Goal: Task Accomplishment & Management: Manage account settings

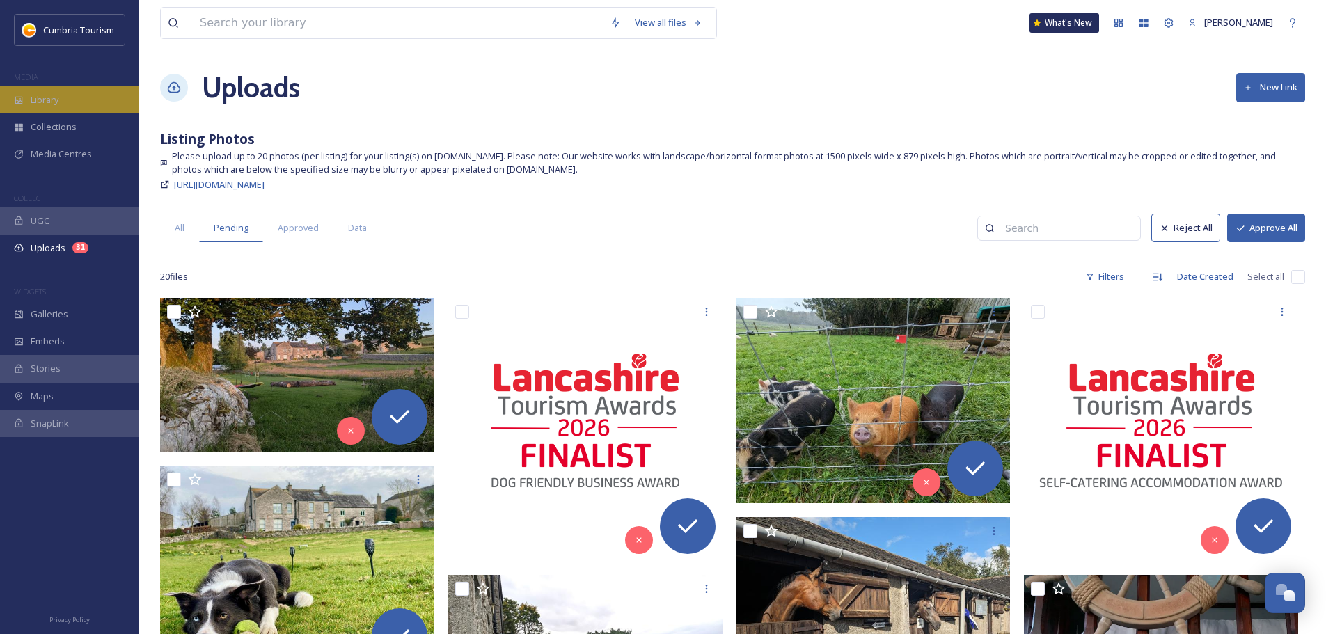
click at [78, 106] on div "Library" at bounding box center [69, 99] width 139 height 27
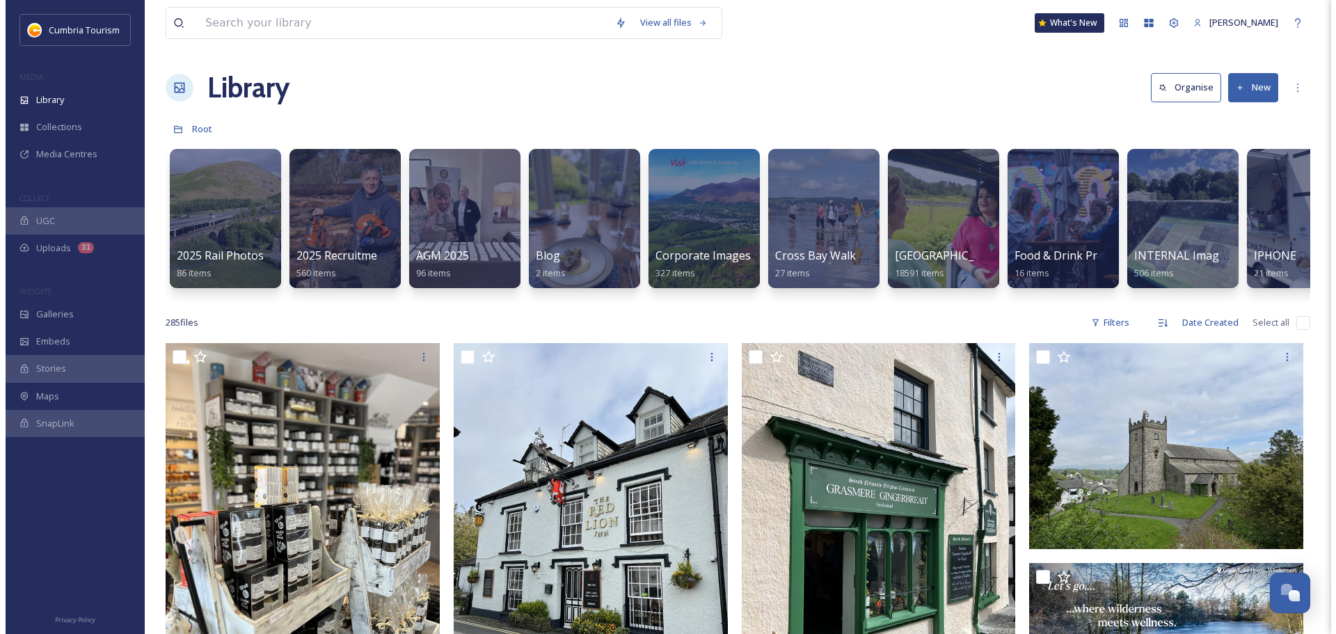
scroll to position [0, 1249]
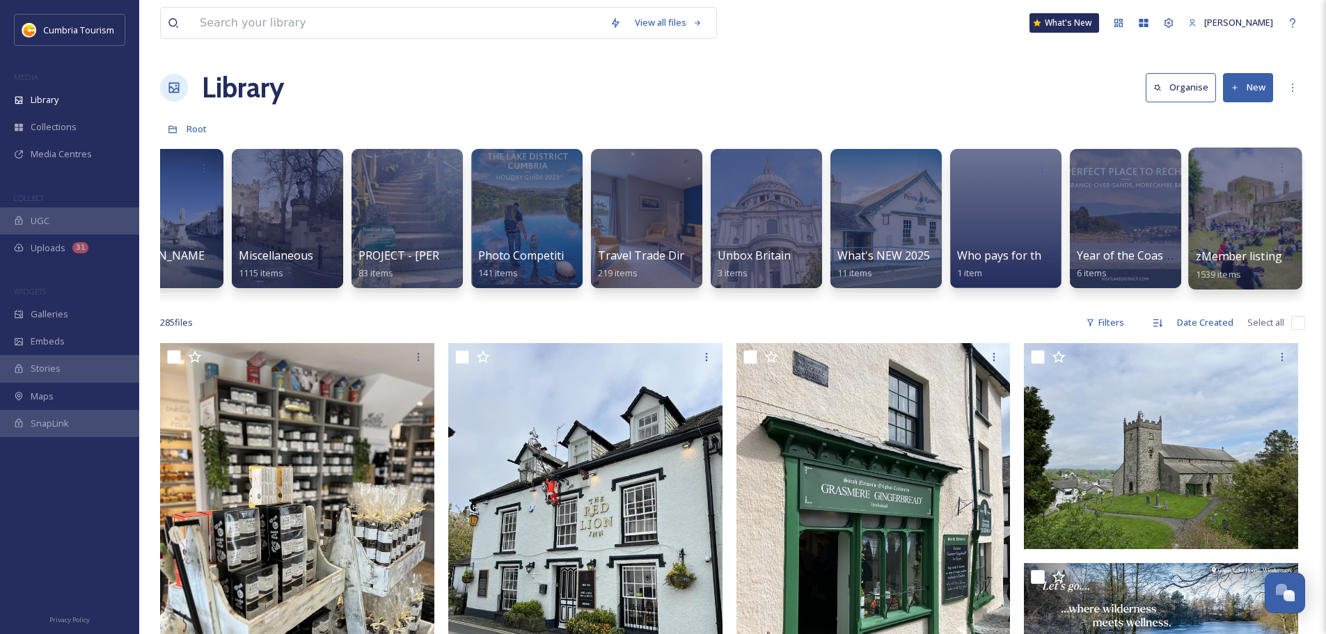
click at [1261, 212] on div at bounding box center [1244, 219] width 113 height 142
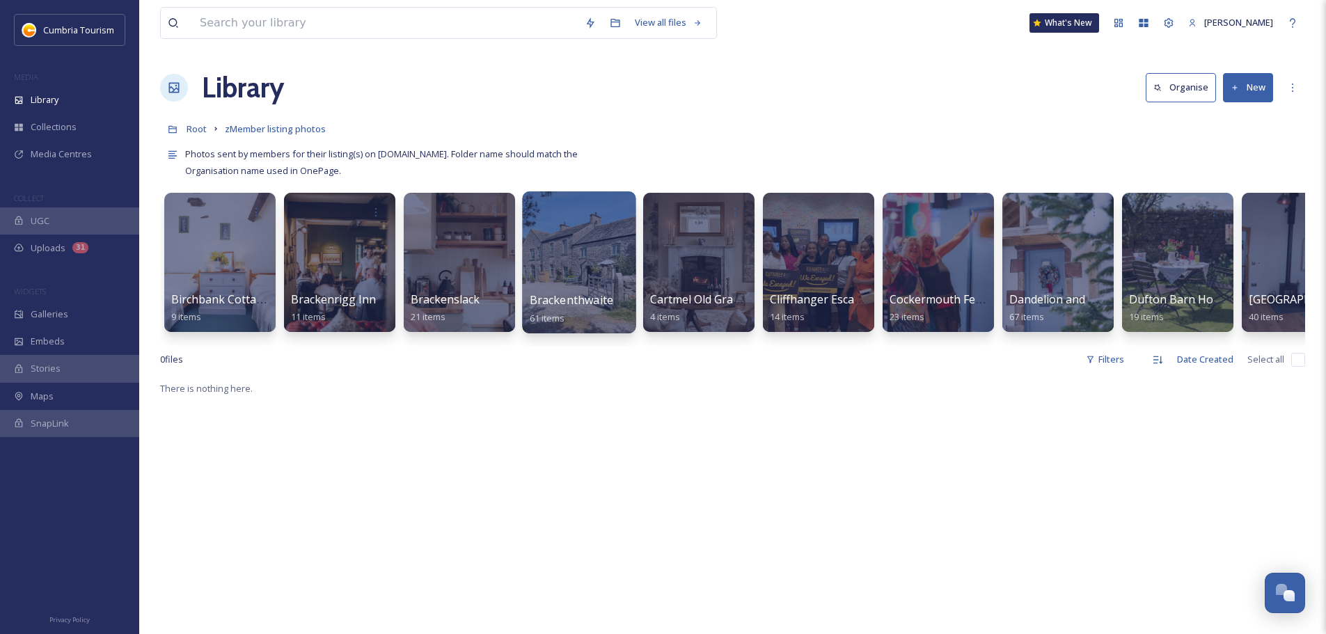
click at [575, 278] on div at bounding box center [578, 262] width 113 height 142
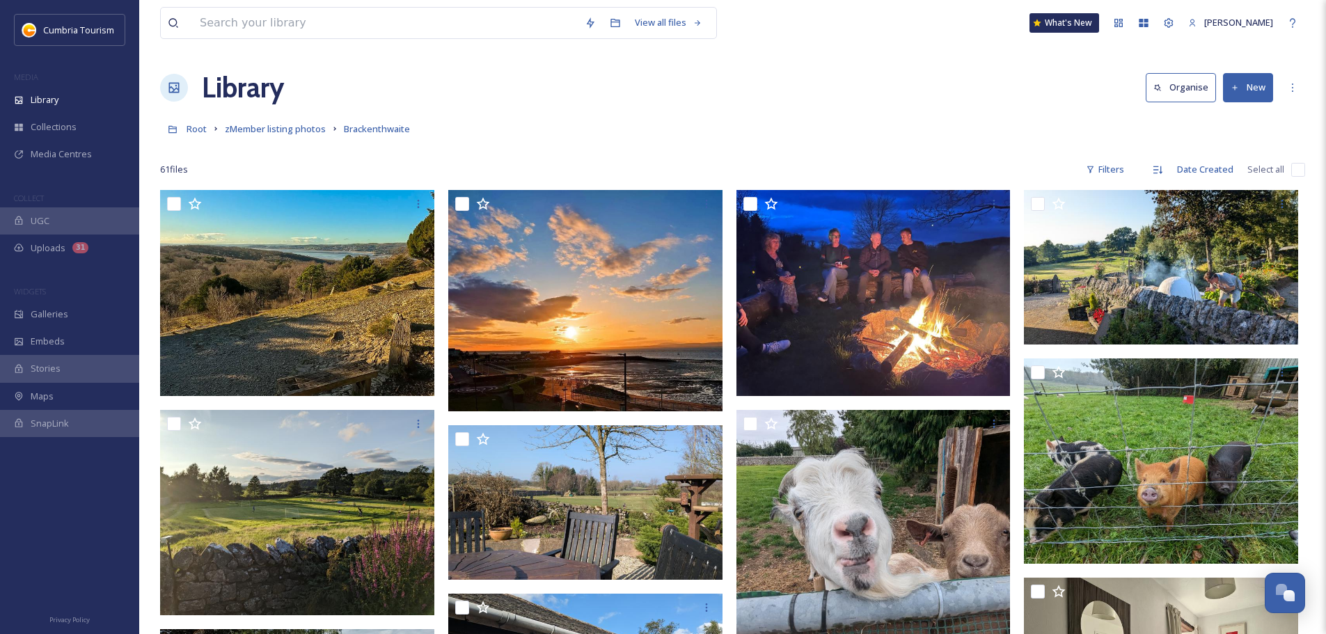
click at [419, 163] on div "61 file s Filters Date Created Select all" at bounding box center [732, 169] width 1145 height 27
click at [1235, 97] on button "New" at bounding box center [1248, 87] width 50 height 29
click at [1212, 163] on div "Folder" at bounding box center [1233, 174] width 79 height 27
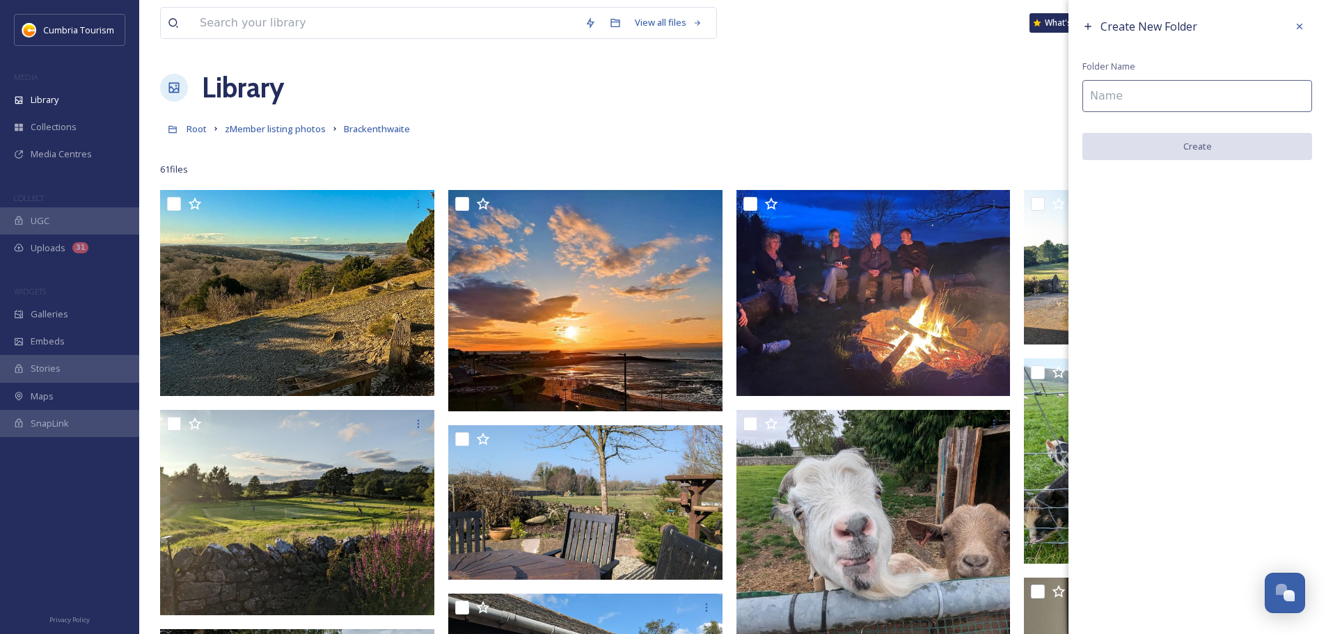
click at [1177, 98] on input at bounding box center [1197, 96] width 230 height 32
type input "All"
click at [1182, 137] on button "Create" at bounding box center [1197, 147] width 230 height 29
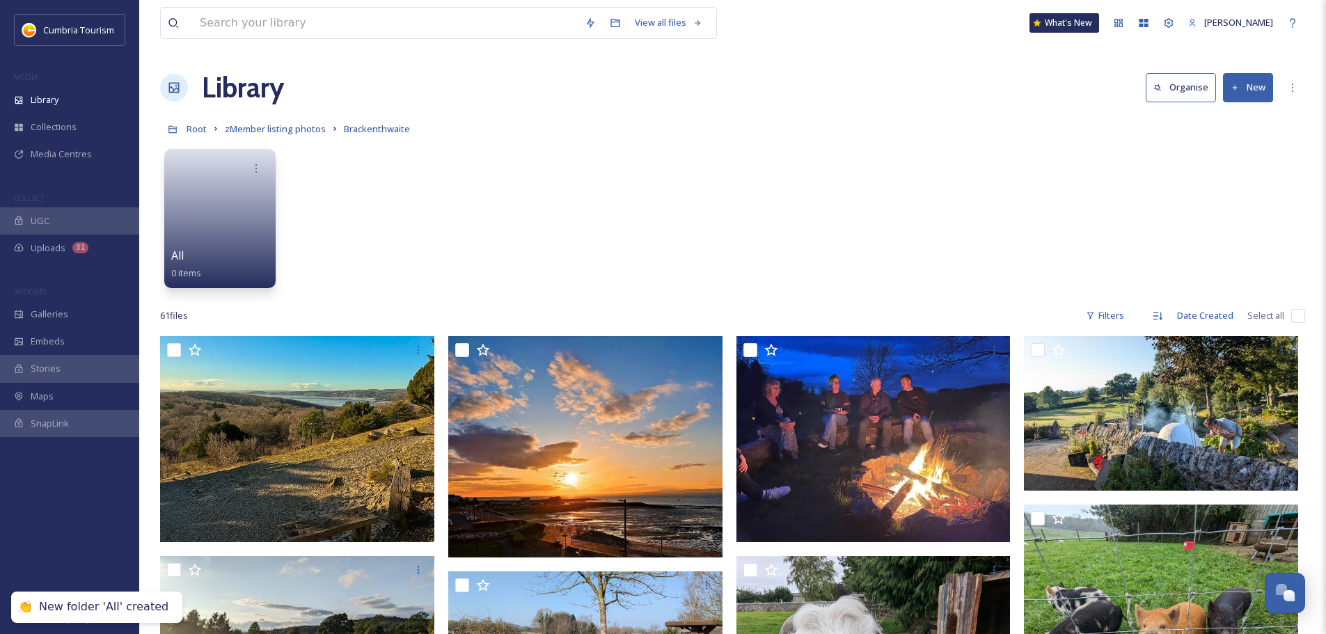
click at [1303, 315] on input "checkbox" at bounding box center [1298, 316] width 14 height 14
checkbox input "true"
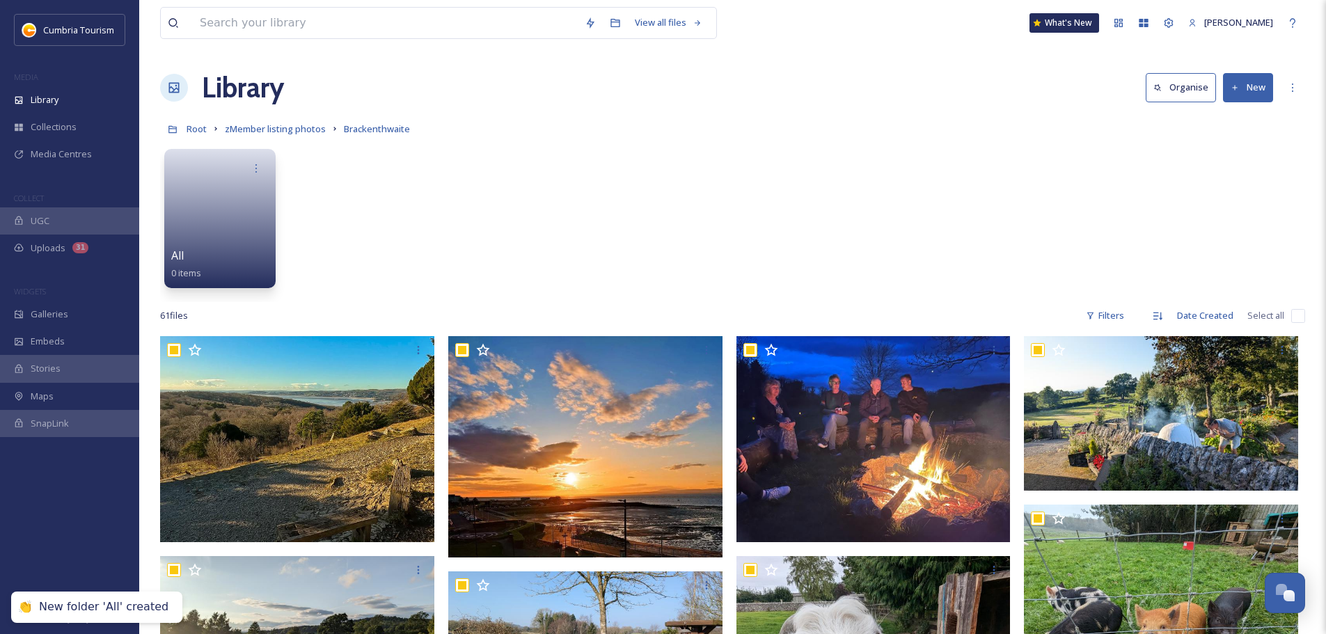
checkbox input "true"
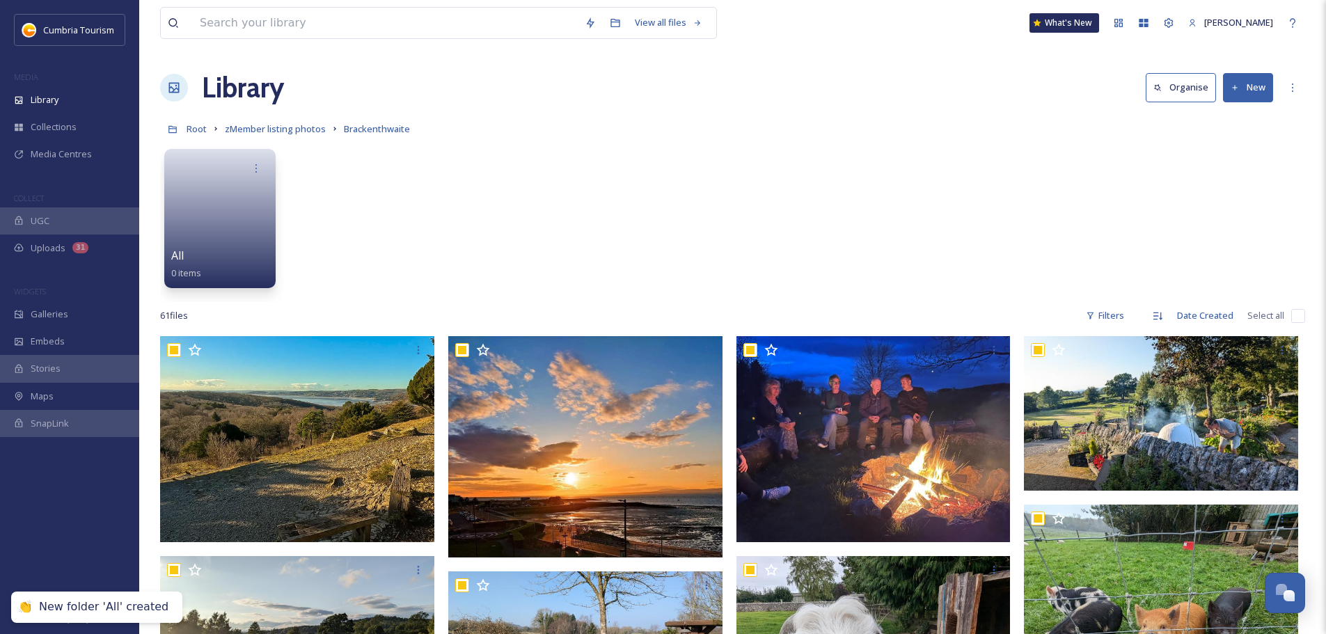
checkbox input "true"
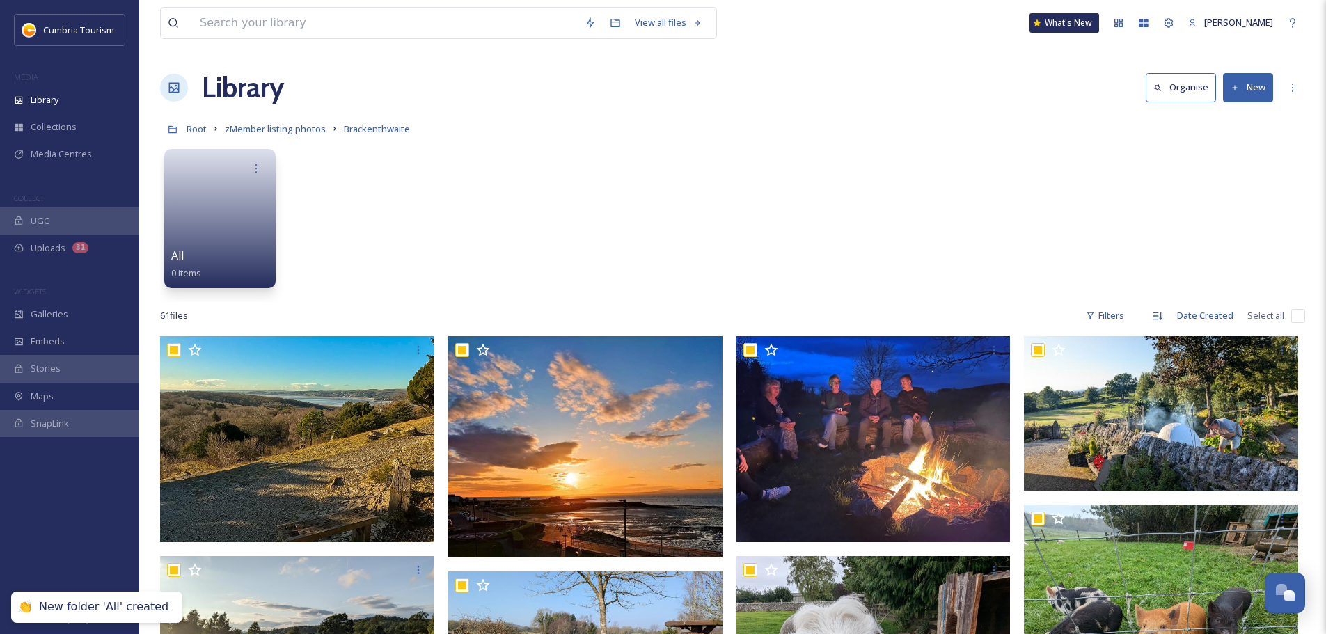
checkbox input "true"
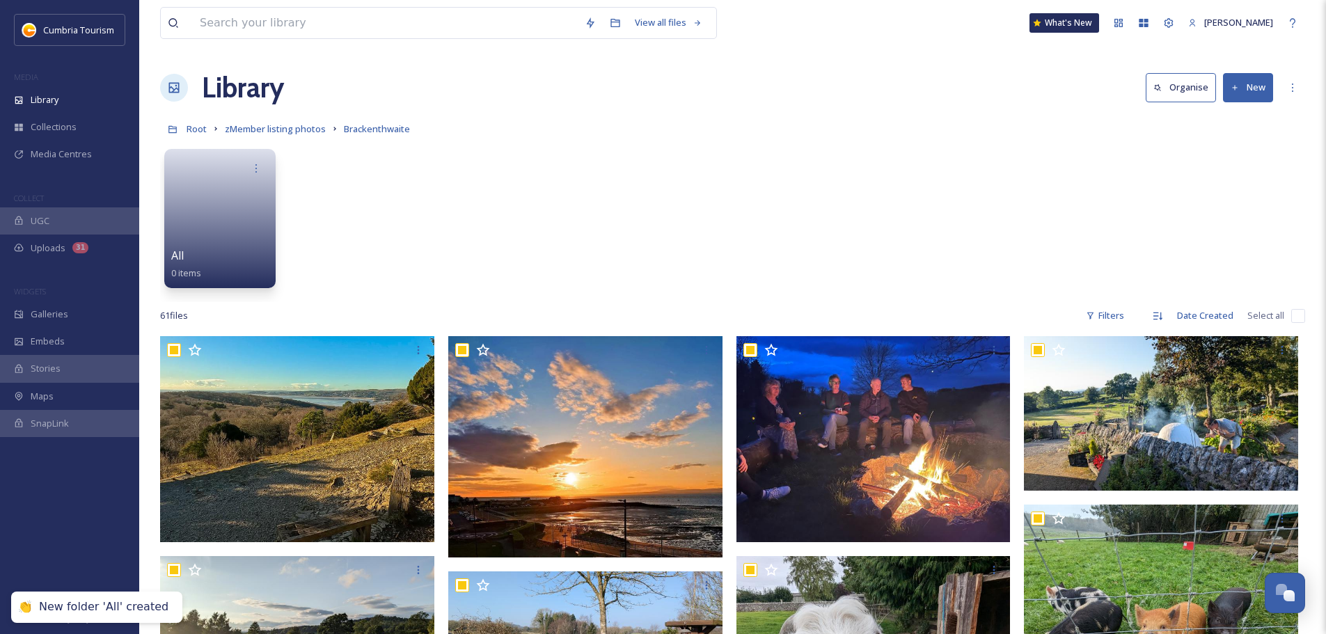
checkbox input "true"
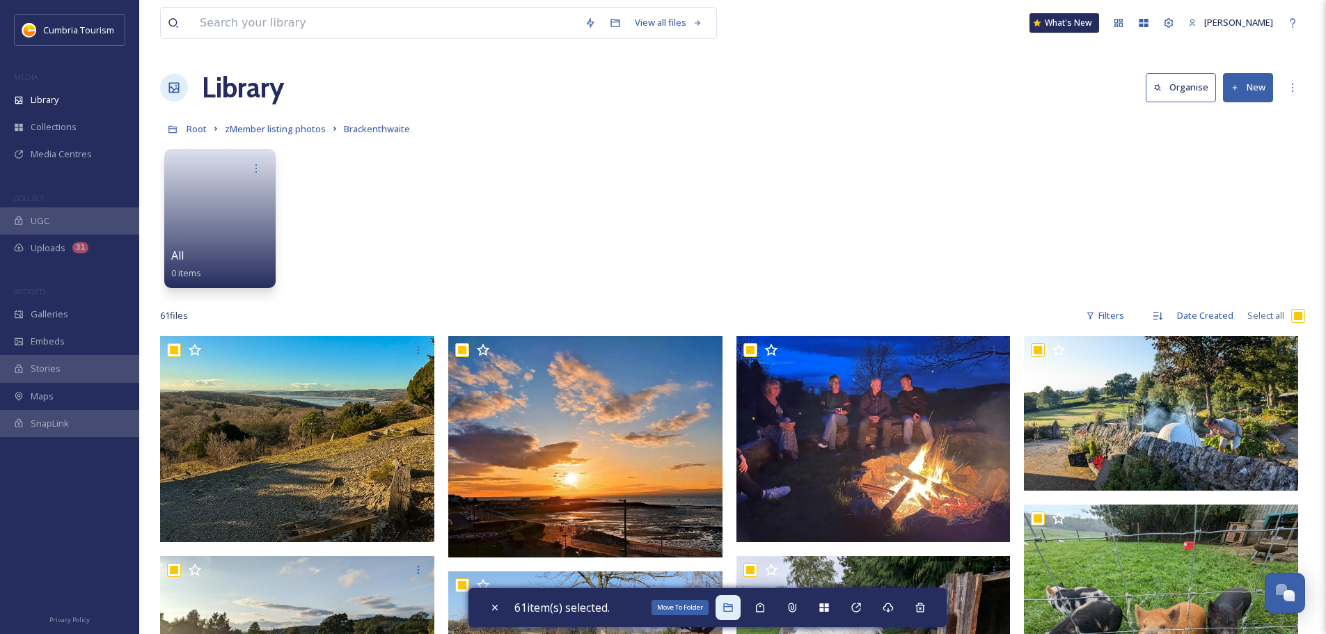
click at [729, 612] on icon at bounding box center [727, 607] width 9 height 8
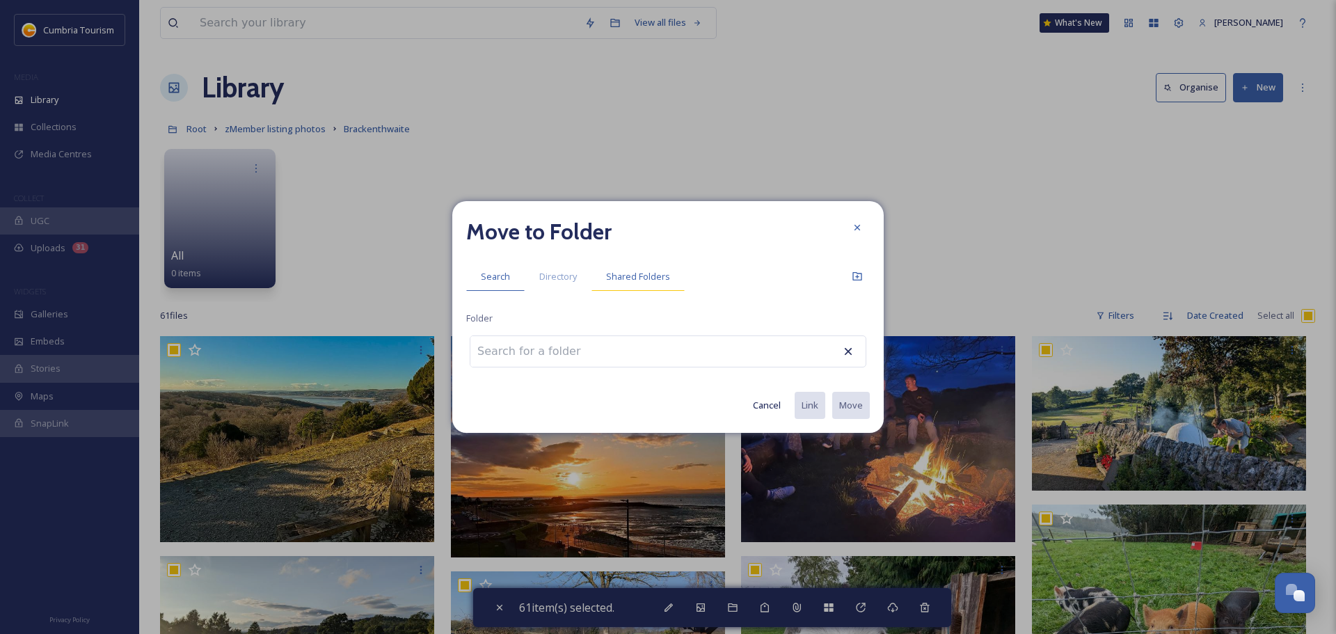
click at [642, 284] on div "Shared Folders" at bounding box center [638, 276] width 93 height 29
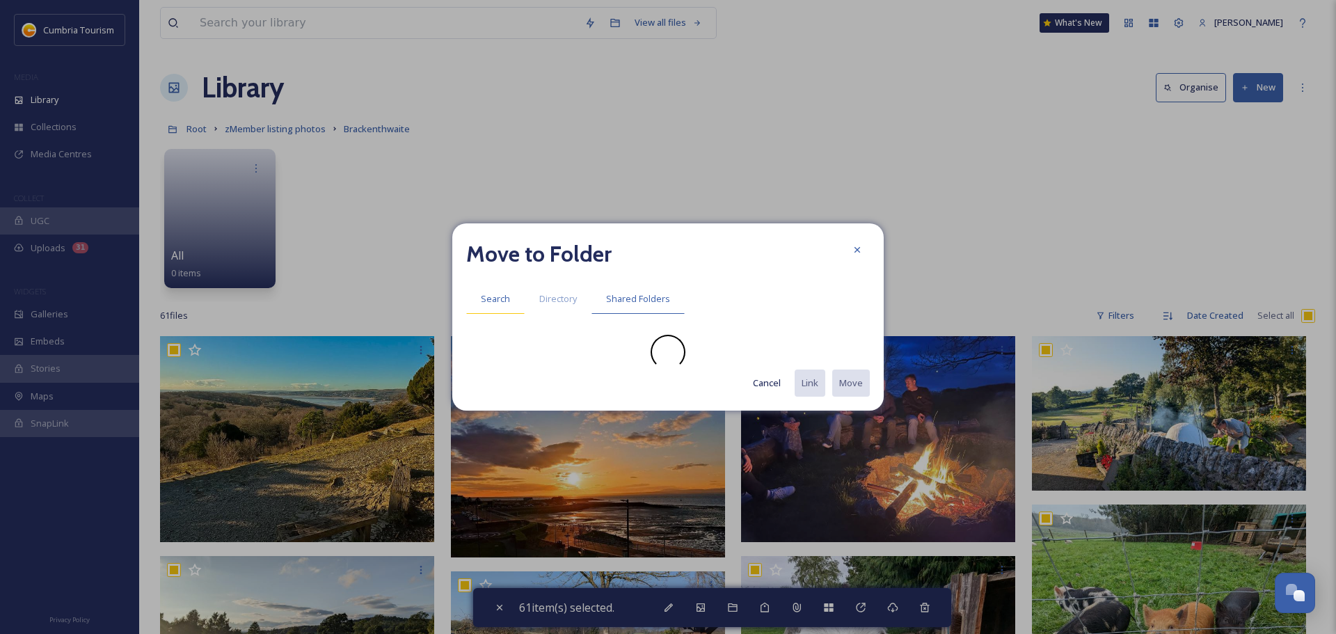
click at [494, 303] on span "Search" at bounding box center [495, 298] width 29 height 13
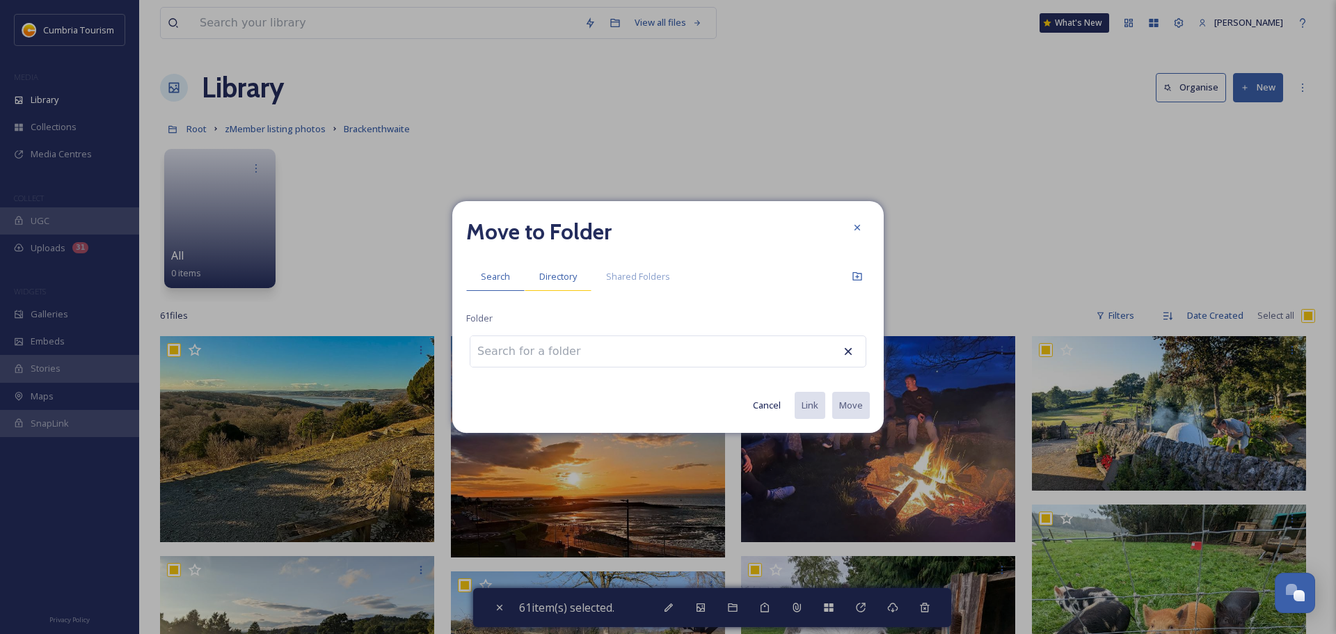
click at [562, 288] on div "Directory" at bounding box center [558, 276] width 67 height 29
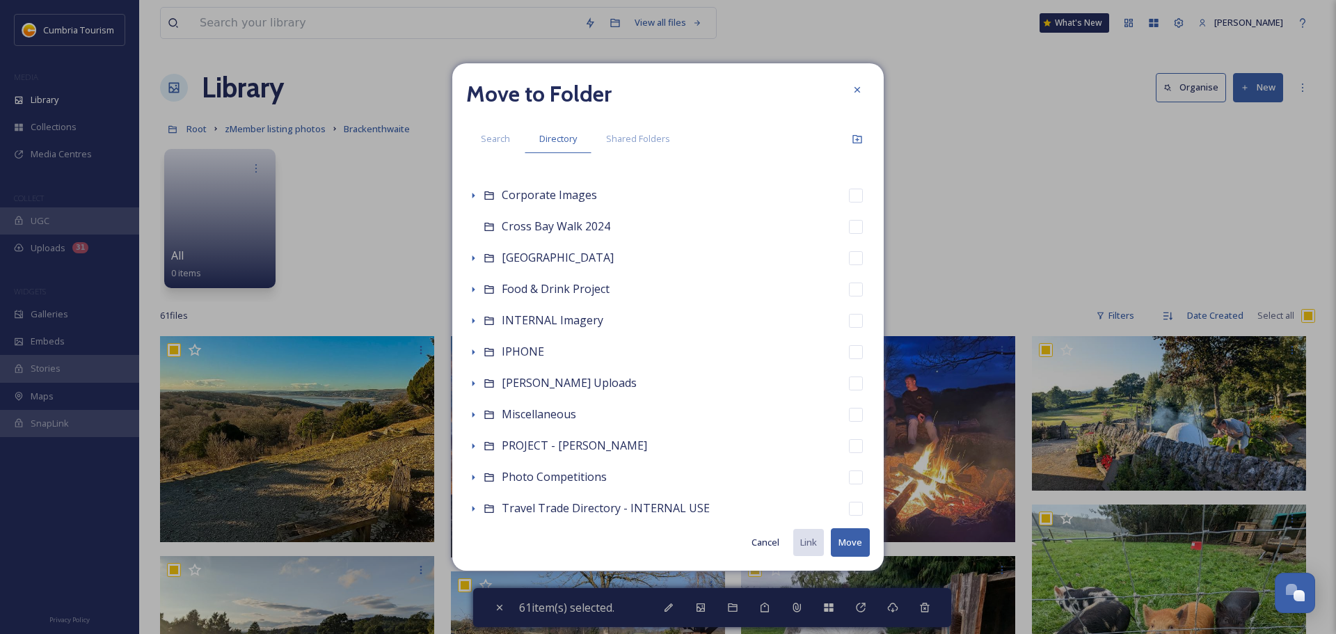
scroll to position [345, 0]
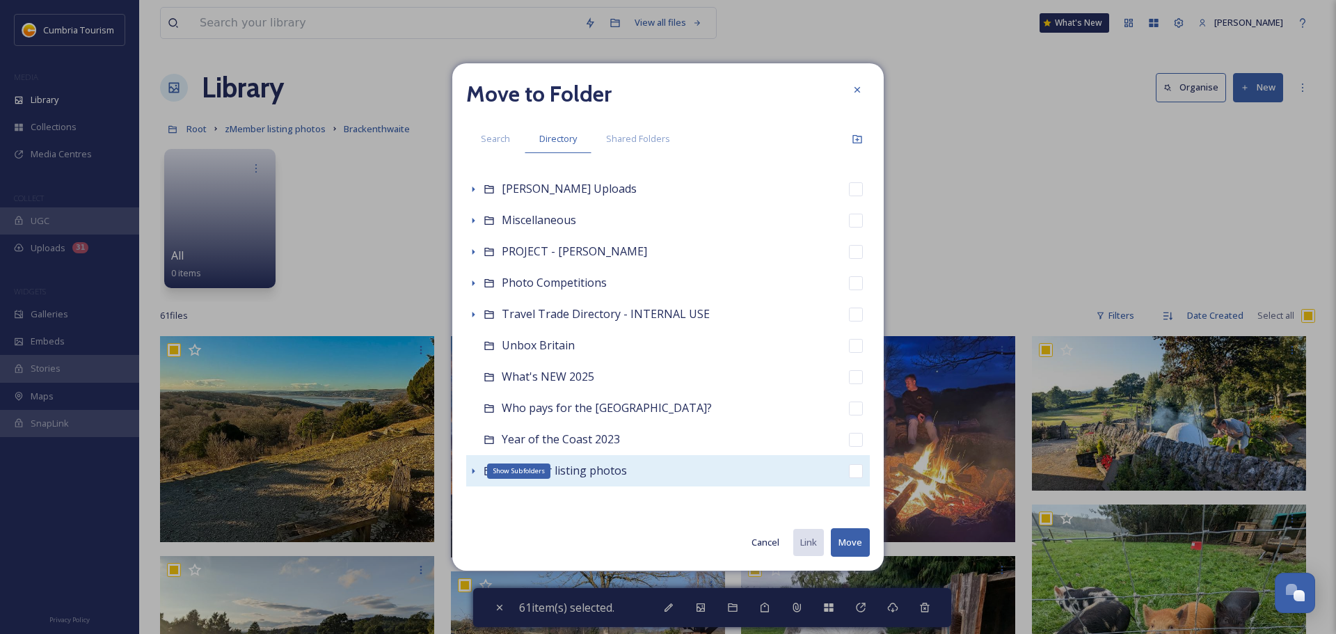
click at [476, 470] on icon at bounding box center [473, 471] width 11 height 11
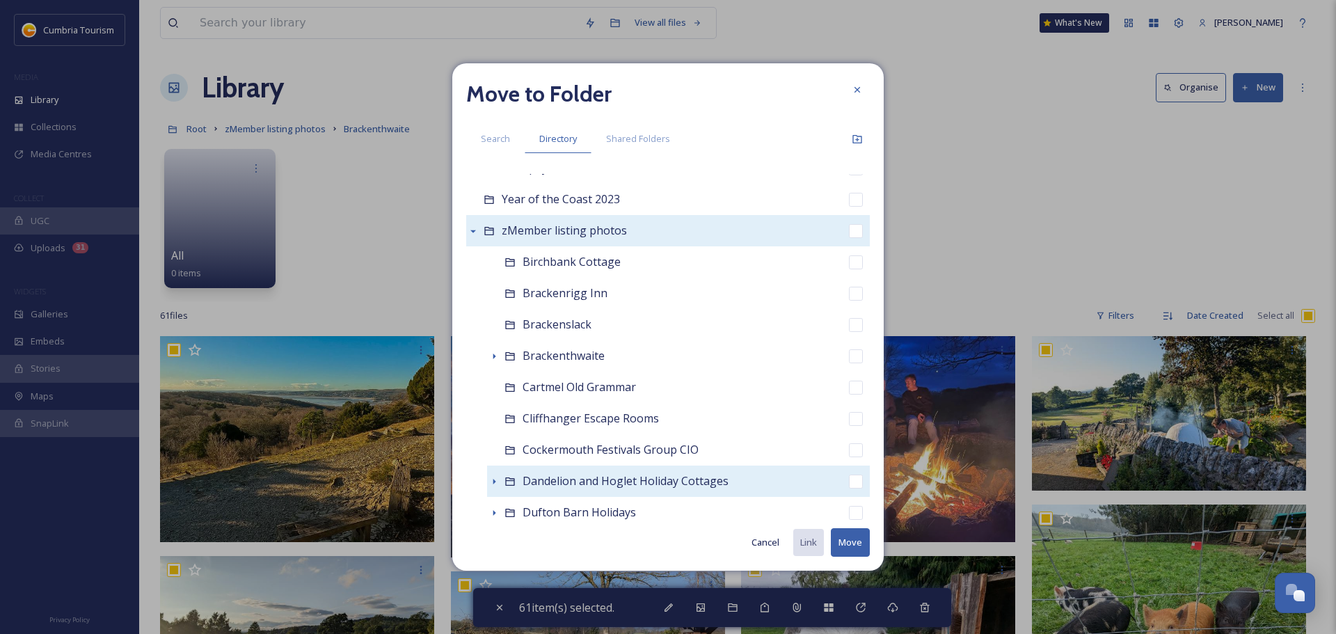
scroll to position [624, 0]
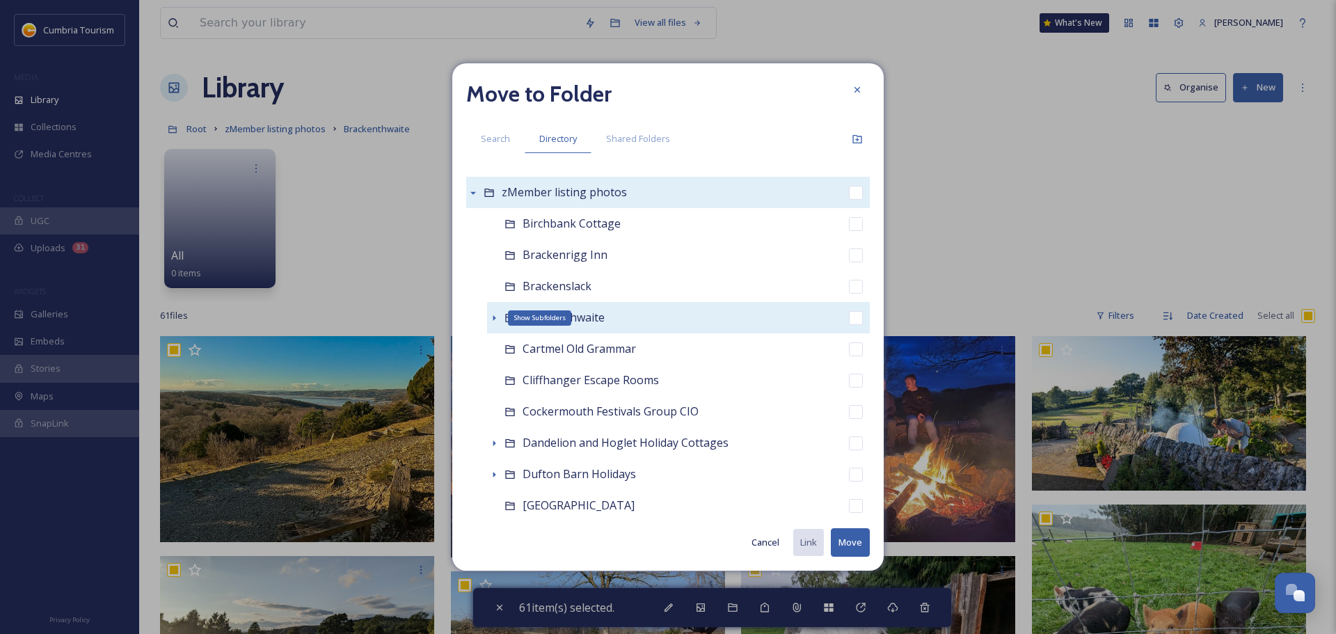
click at [496, 319] on icon at bounding box center [494, 317] width 11 height 11
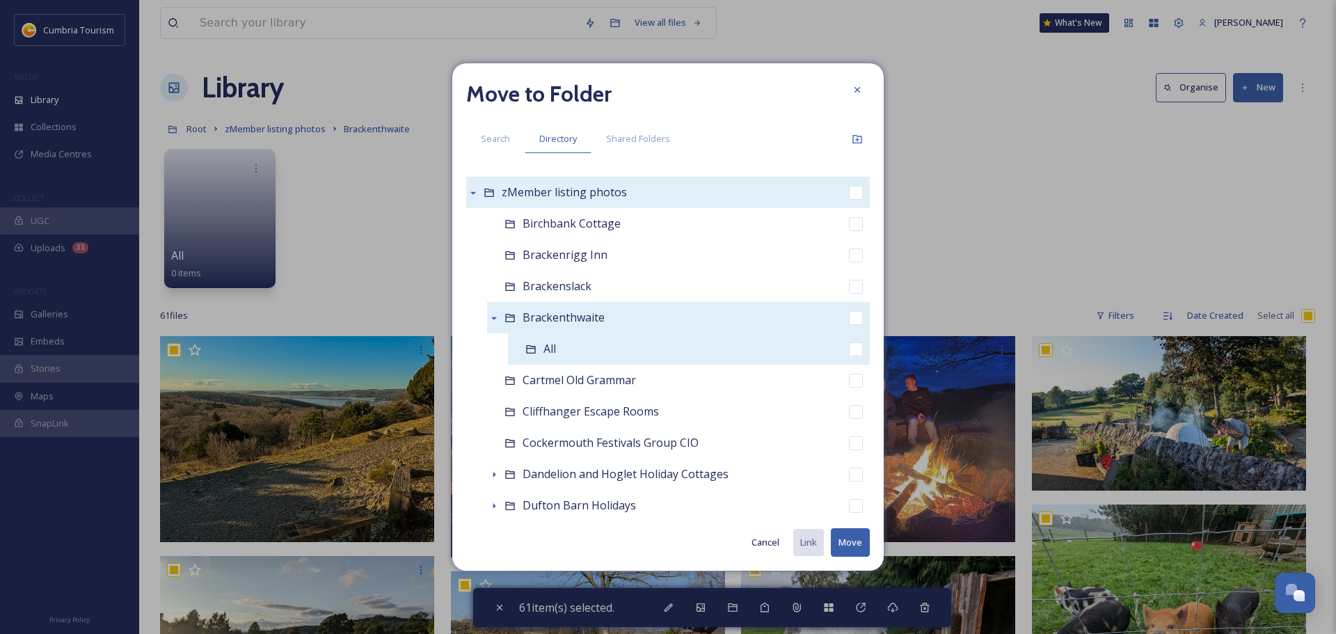
click at [837, 351] on div "All" at bounding box center [689, 348] width 362 height 31
checkbox input "false"
checkbox input "true"
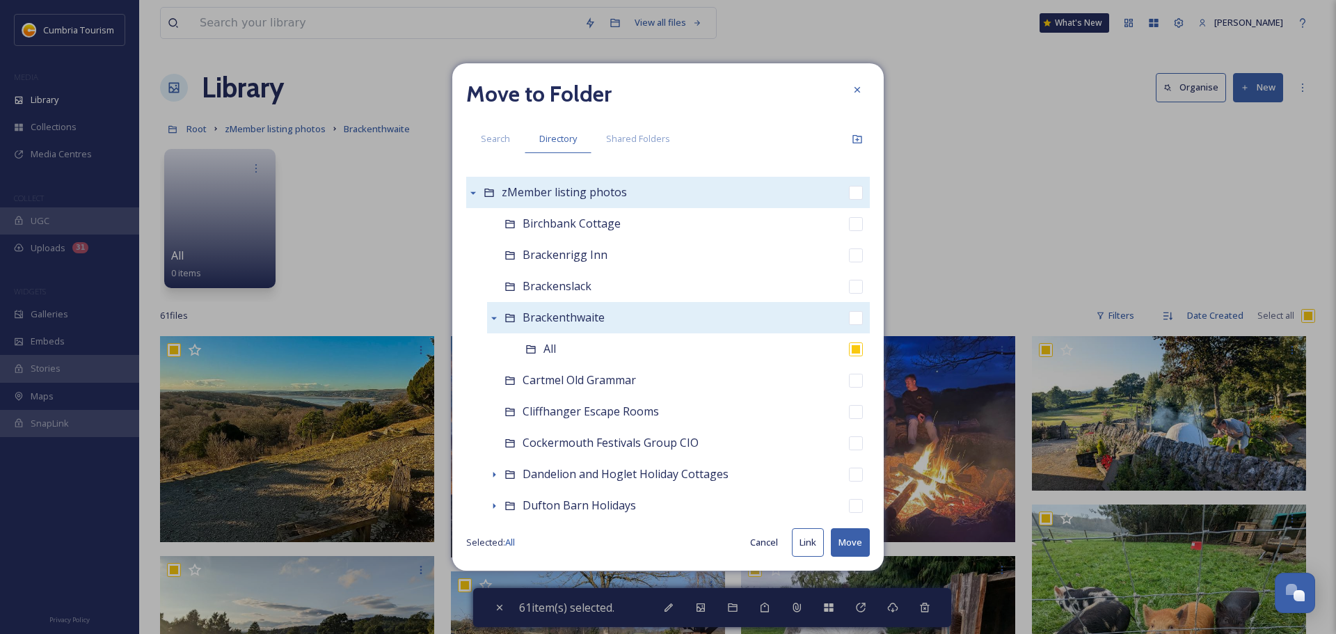
click at [862, 545] on button "Move" at bounding box center [850, 542] width 39 height 29
checkbox input "false"
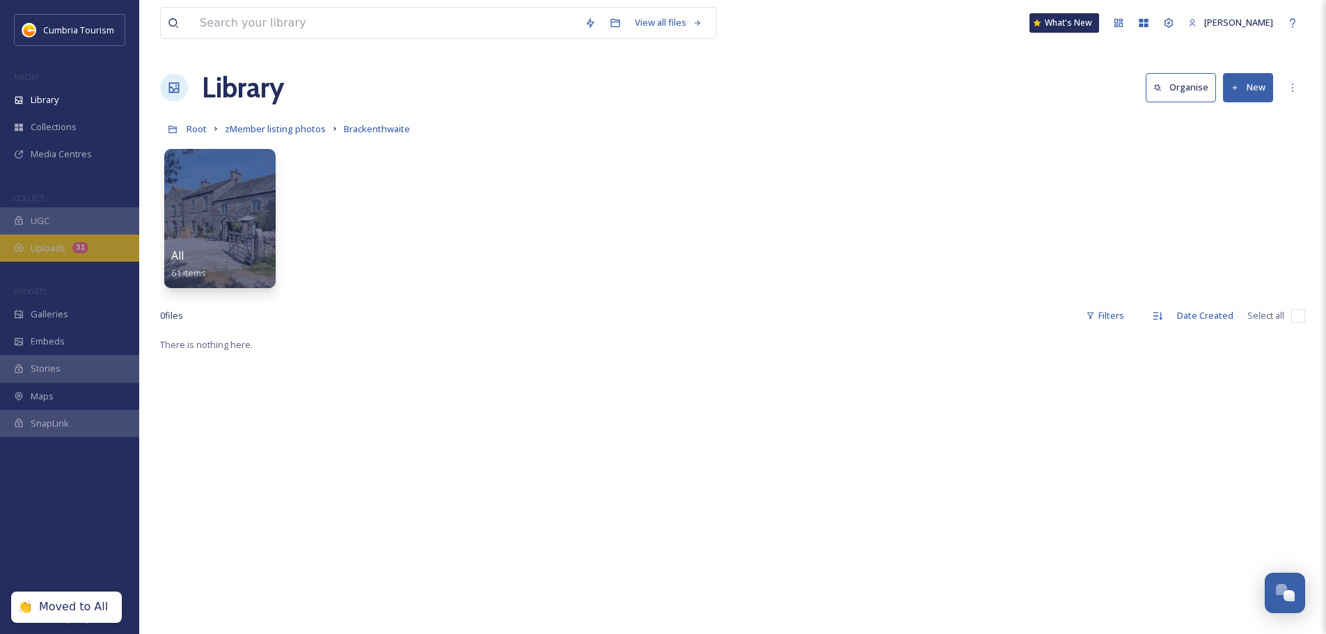
click at [73, 252] on div "31" at bounding box center [80, 247] width 16 height 11
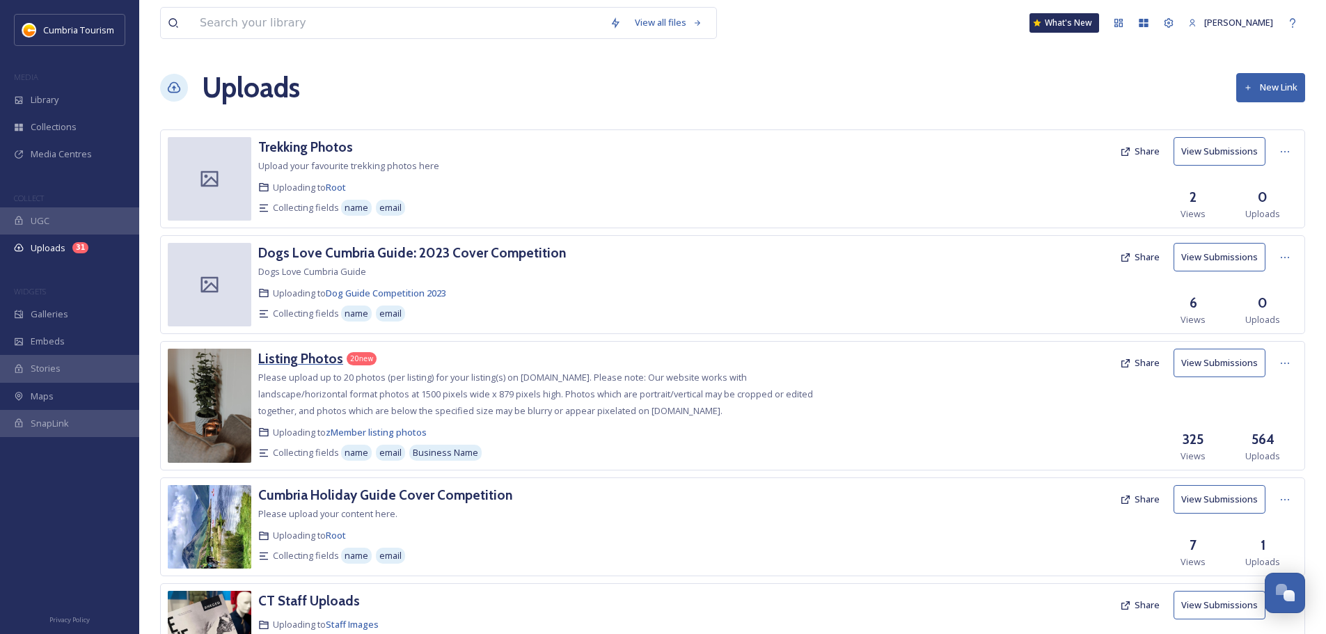
click at [321, 362] on h3 "Listing Photos" at bounding box center [300, 358] width 85 height 17
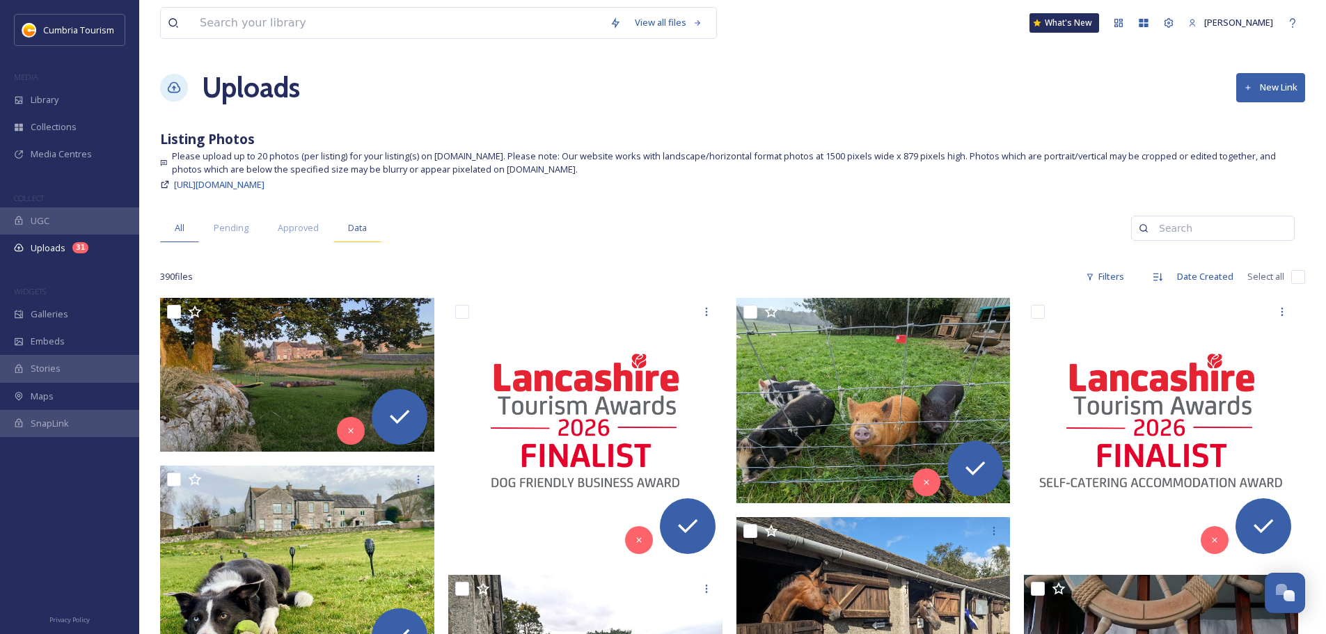
click at [349, 238] on div "Data" at bounding box center [357, 228] width 48 height 29
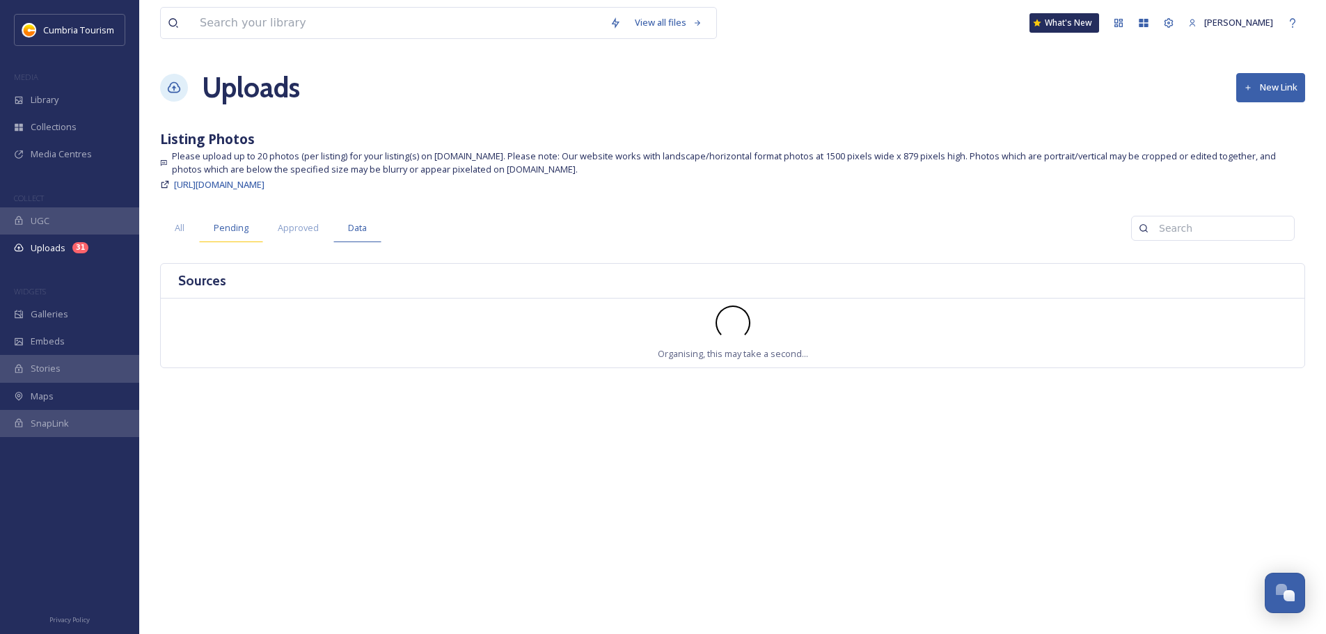
click at [228, 232] on span "Pending" at bounding box center [231, 227] width 35 height 13
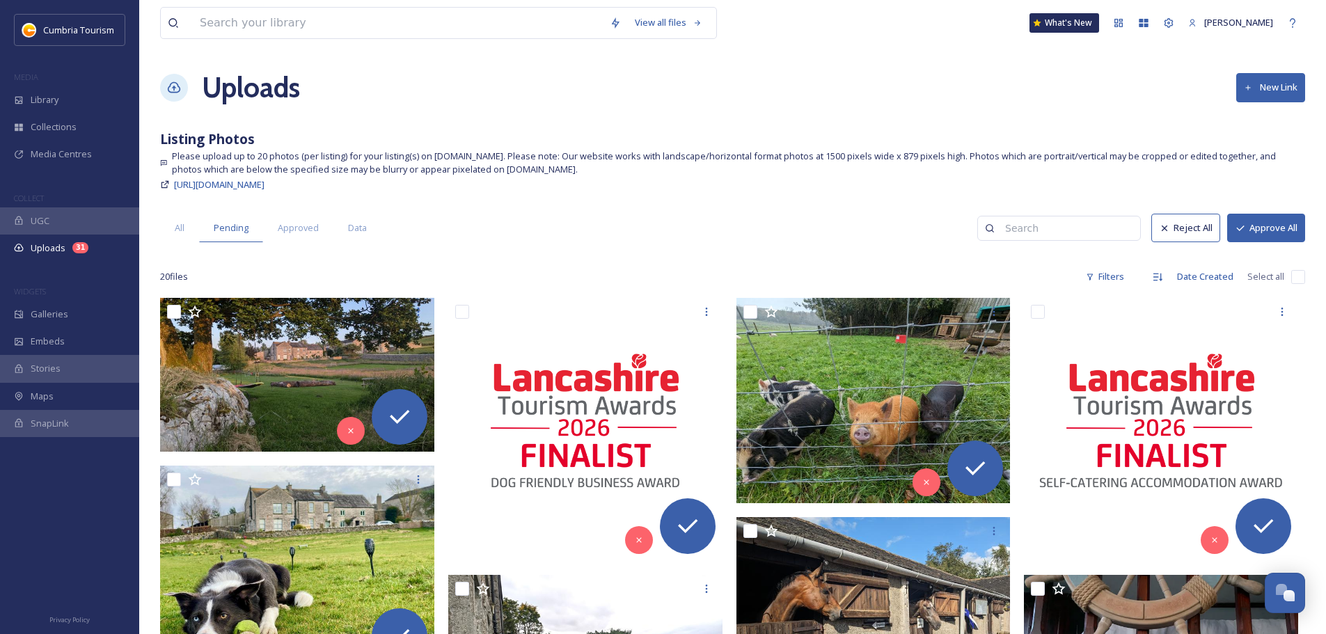
click at [1283, 231] on button "Approve All" at bounding box center [1266, 228] width 78 height 29
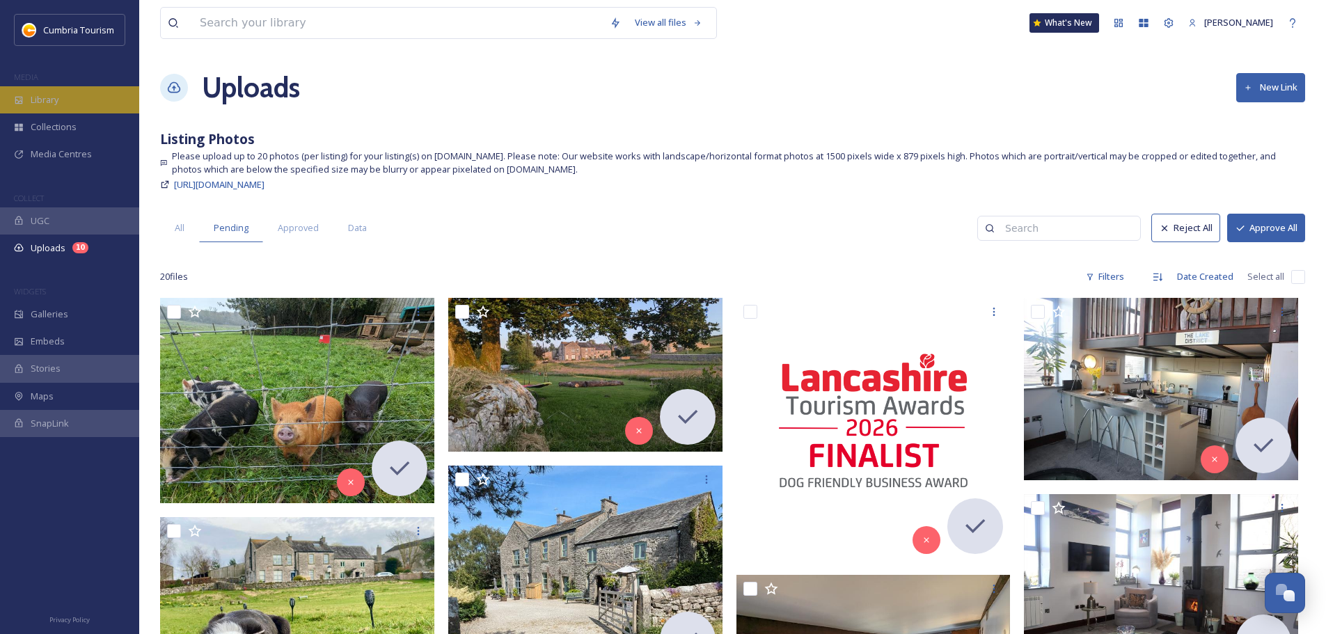
click at [29, 97] on div "Library" at bounding box center [69, 99] width 139 height 27
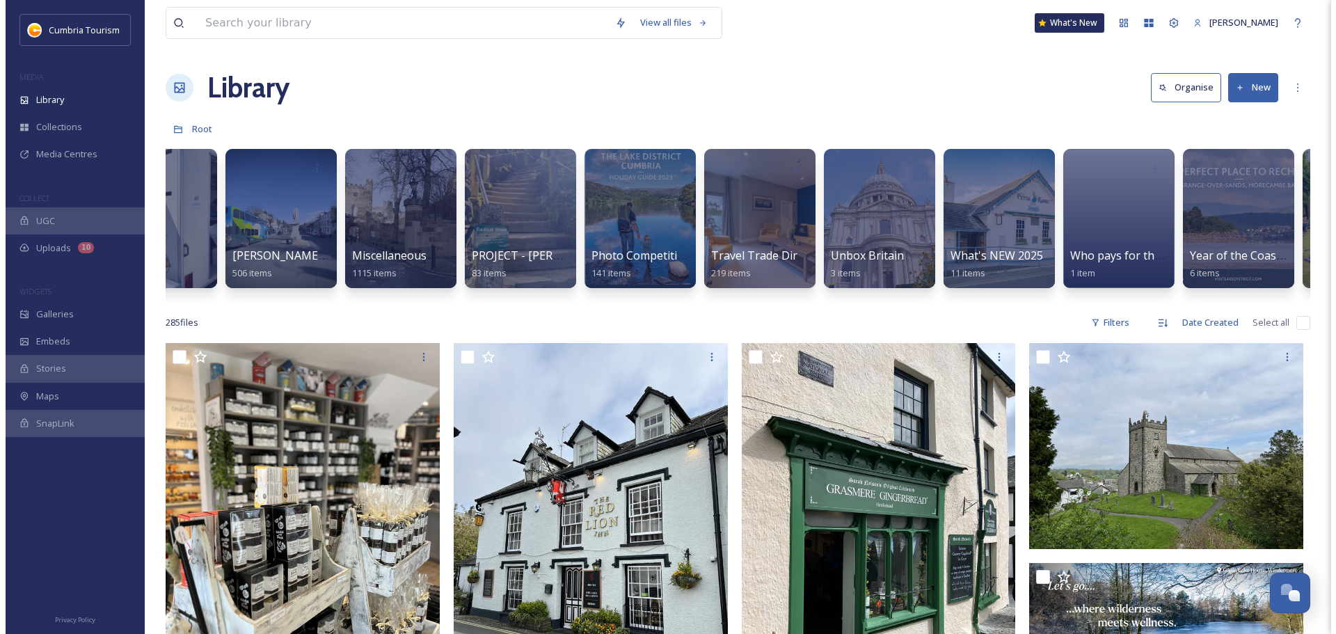
scroll to position [0, 1249]
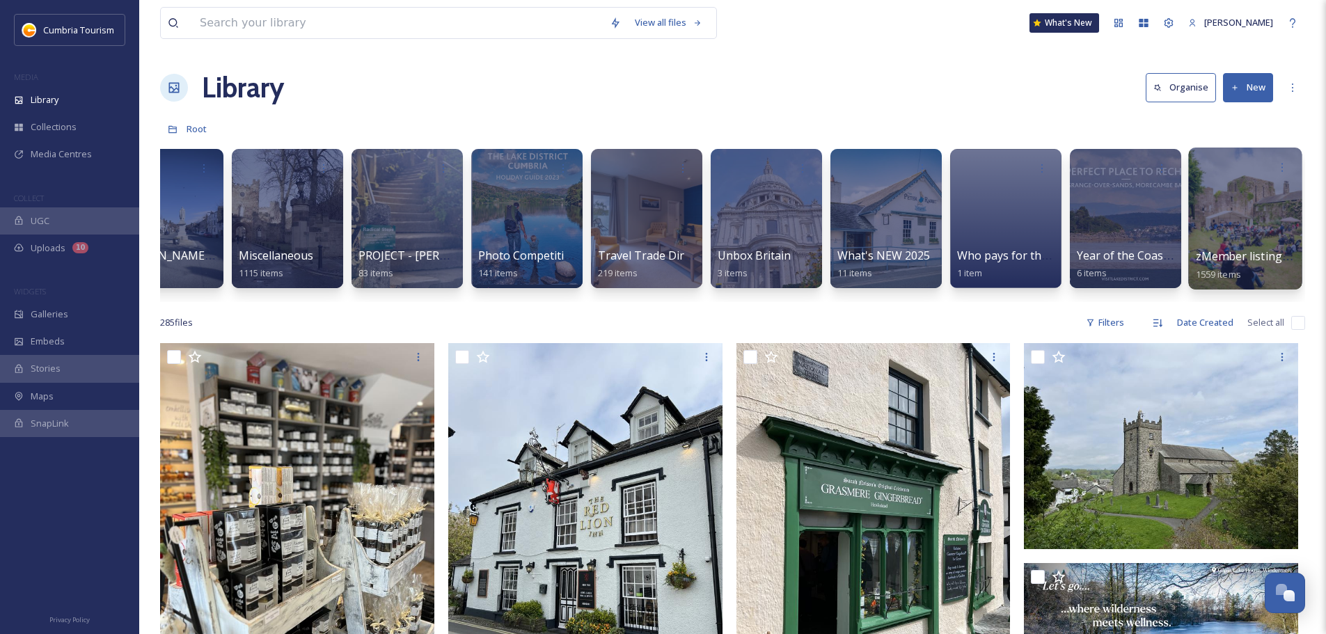
click at [1249, 242] on div at bounding box center [1244, 219] width 113 height 142
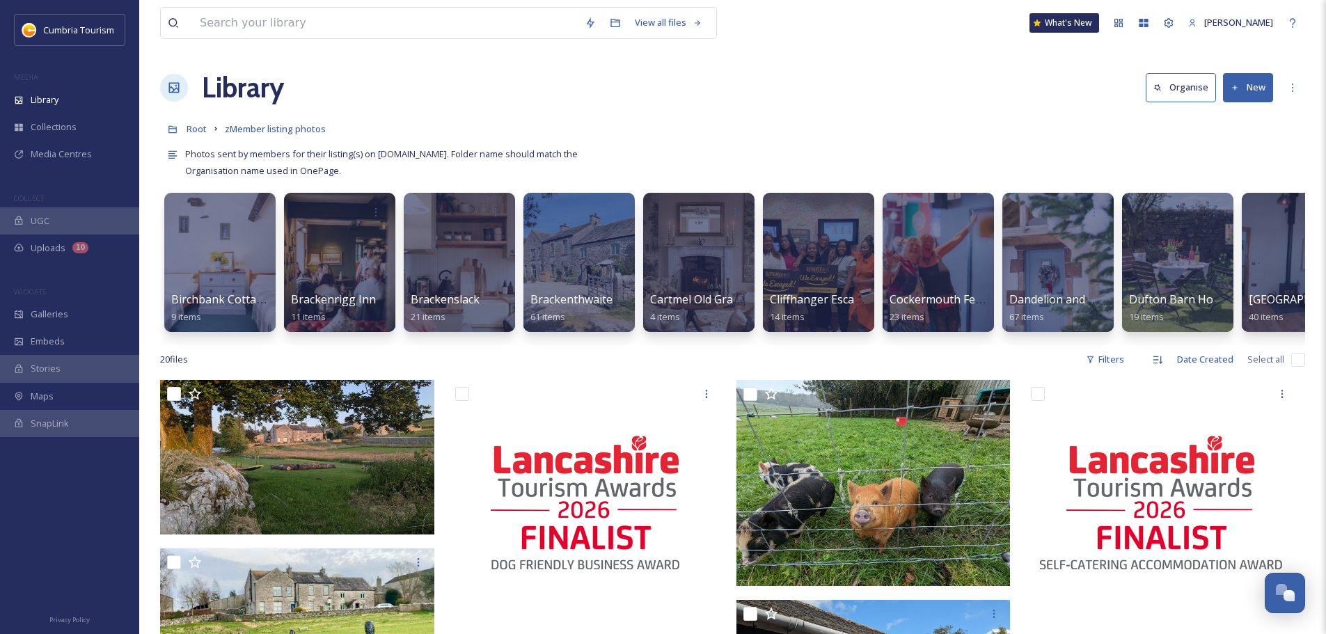
click at [1302, 367] on input "checkbox" at bounding box center [1298, 360] width 14 height 14
checkbox input "true"
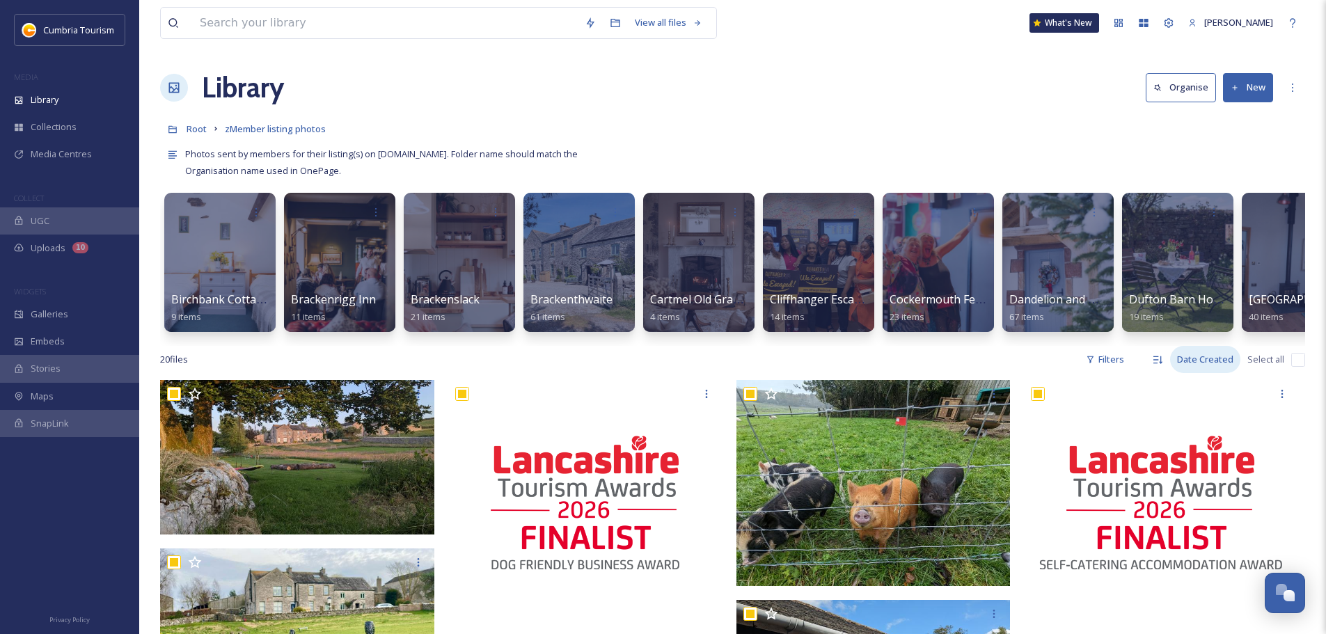
checkbox input "true"
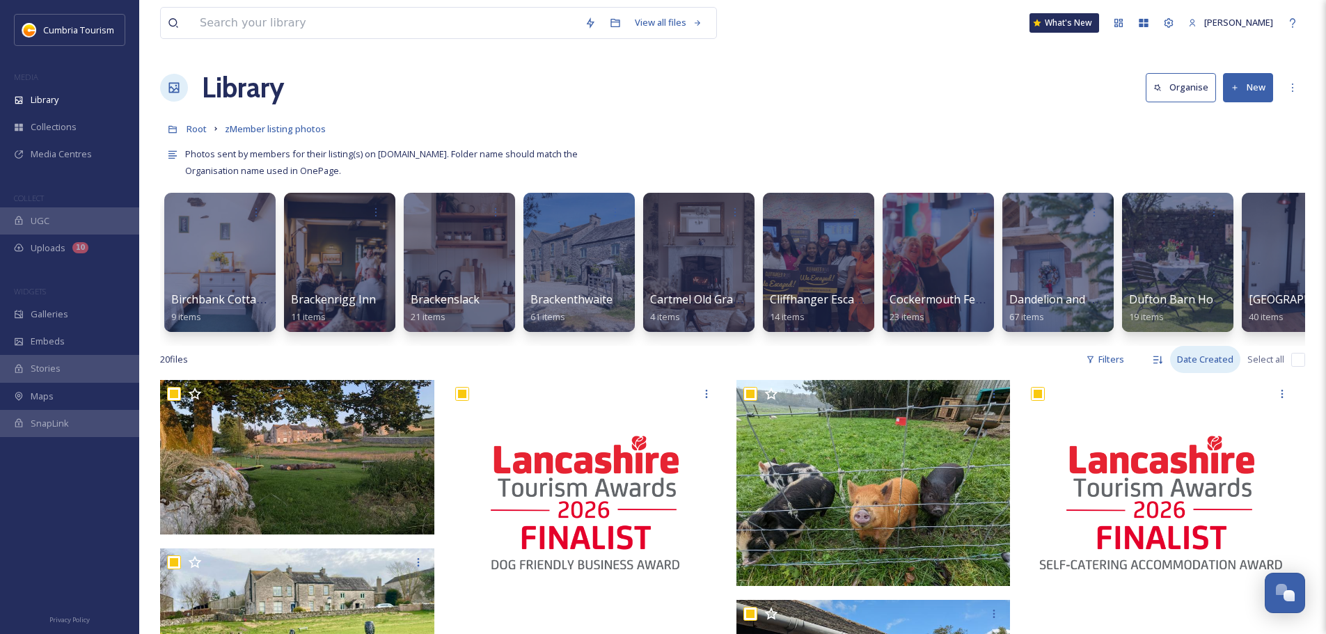
checkbox input "true"
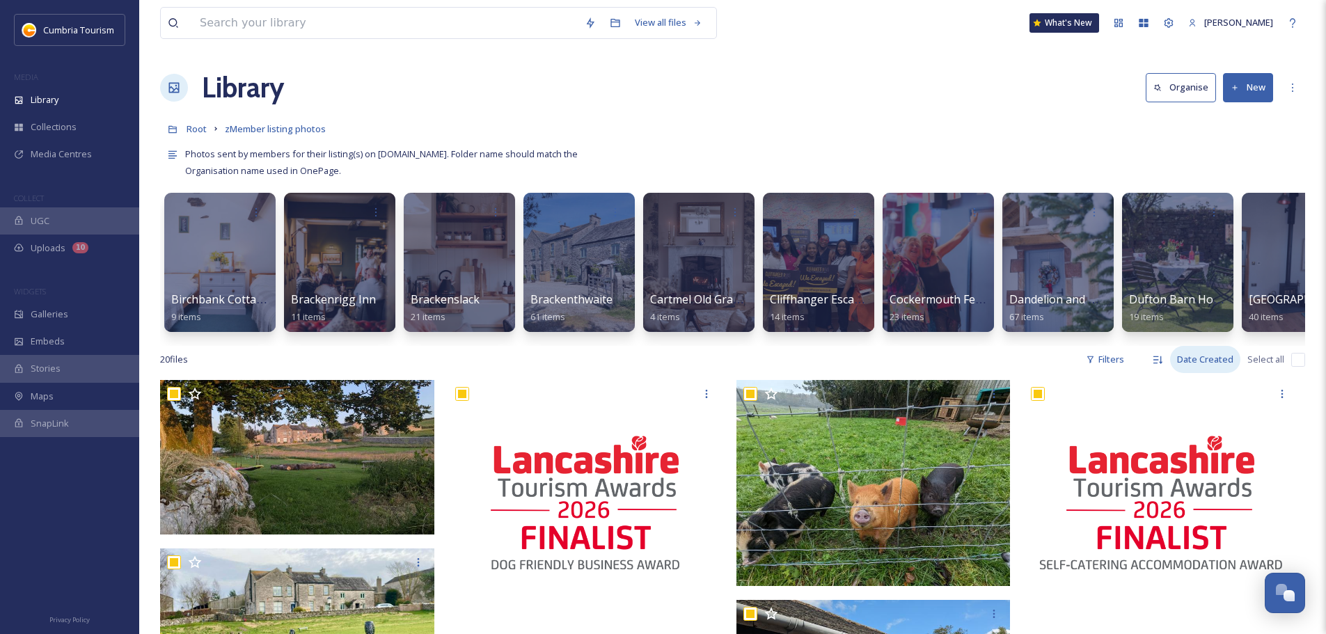
checkbox input "true"
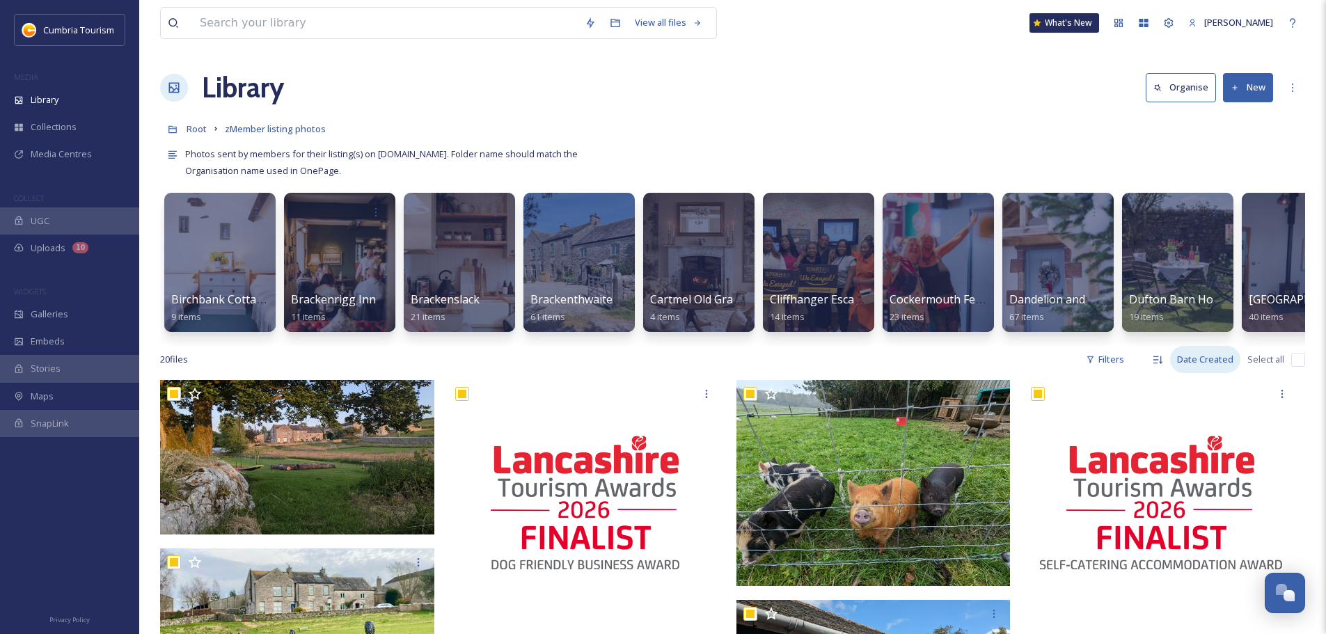
checkbox input "true"
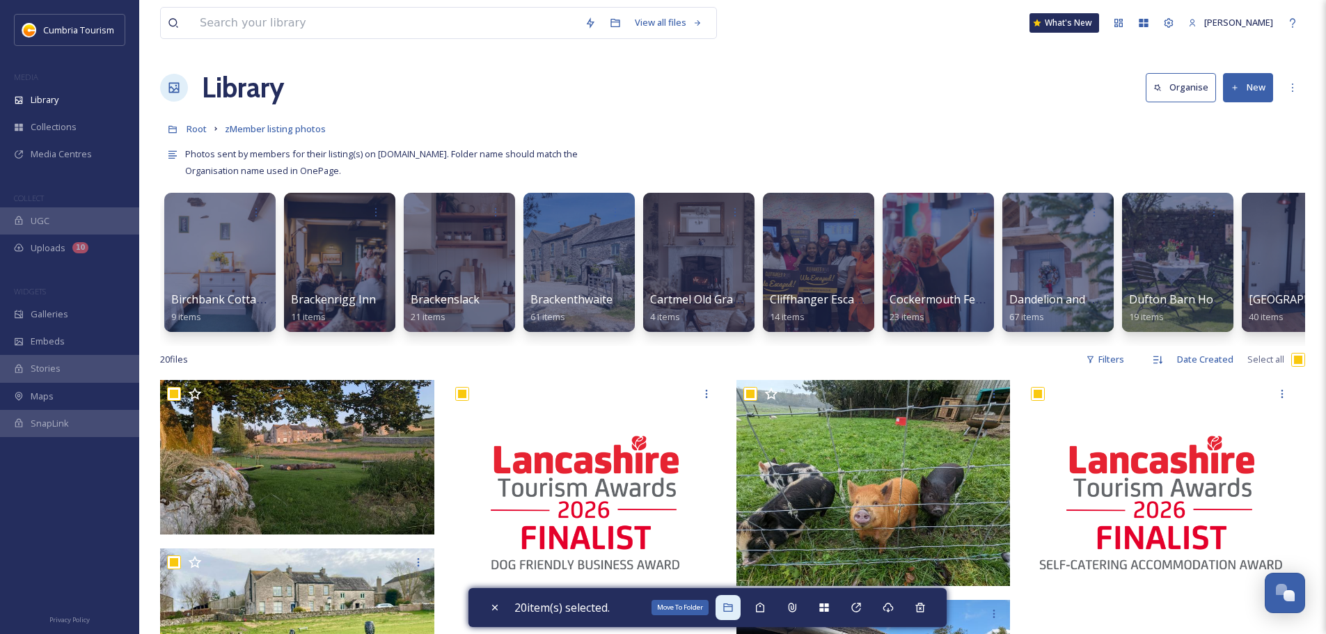
click at [737, 618] on div "Move To Folder" at bounding box center [727, 607] width 25 height 25
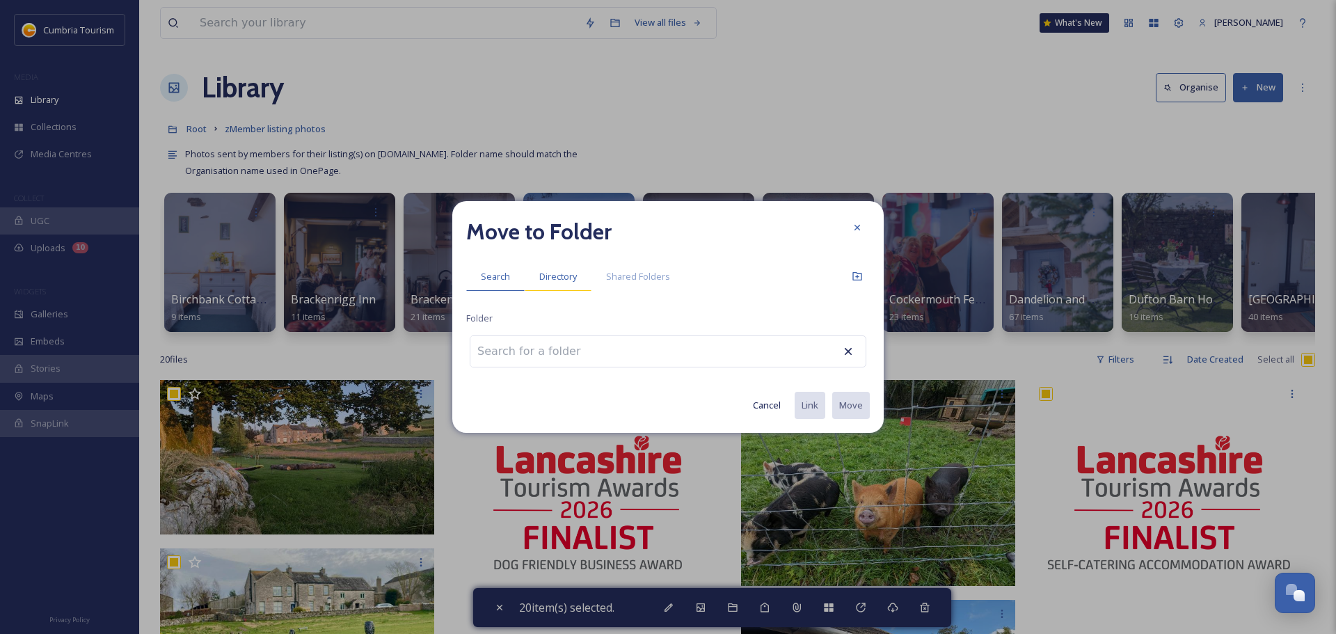
click at [566, 277] on span "Directory" at bounding box center [558, 276] width 38 height 13
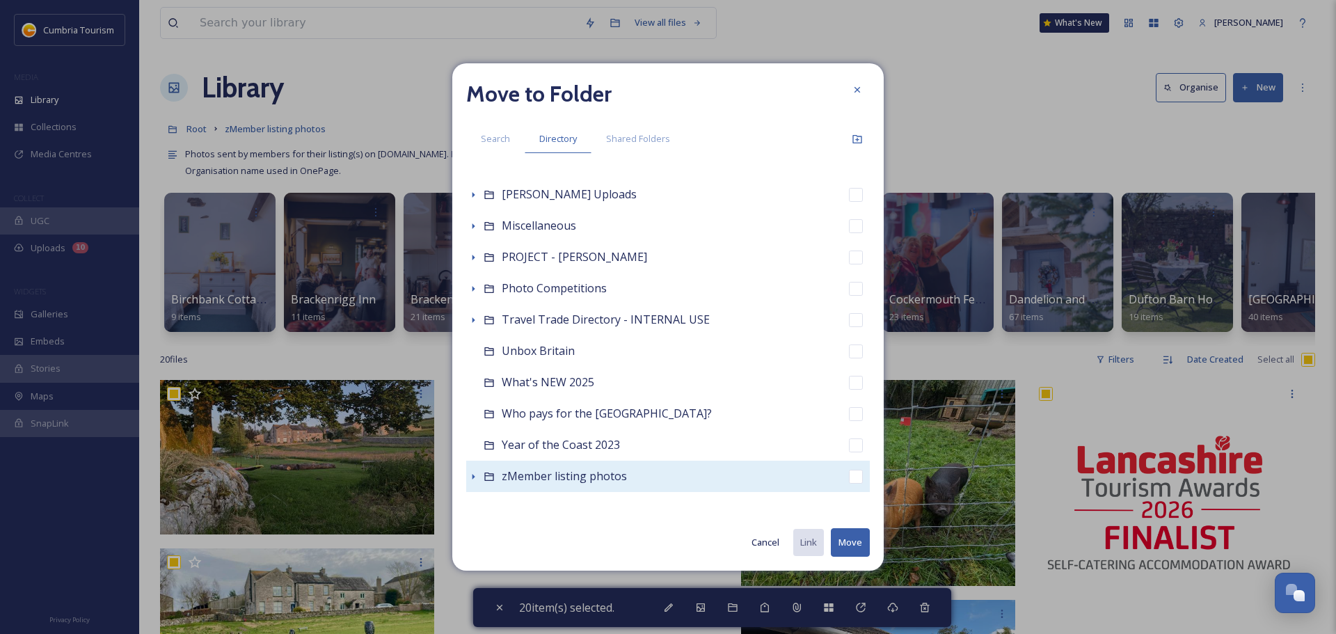
scroll to position [345, 0]
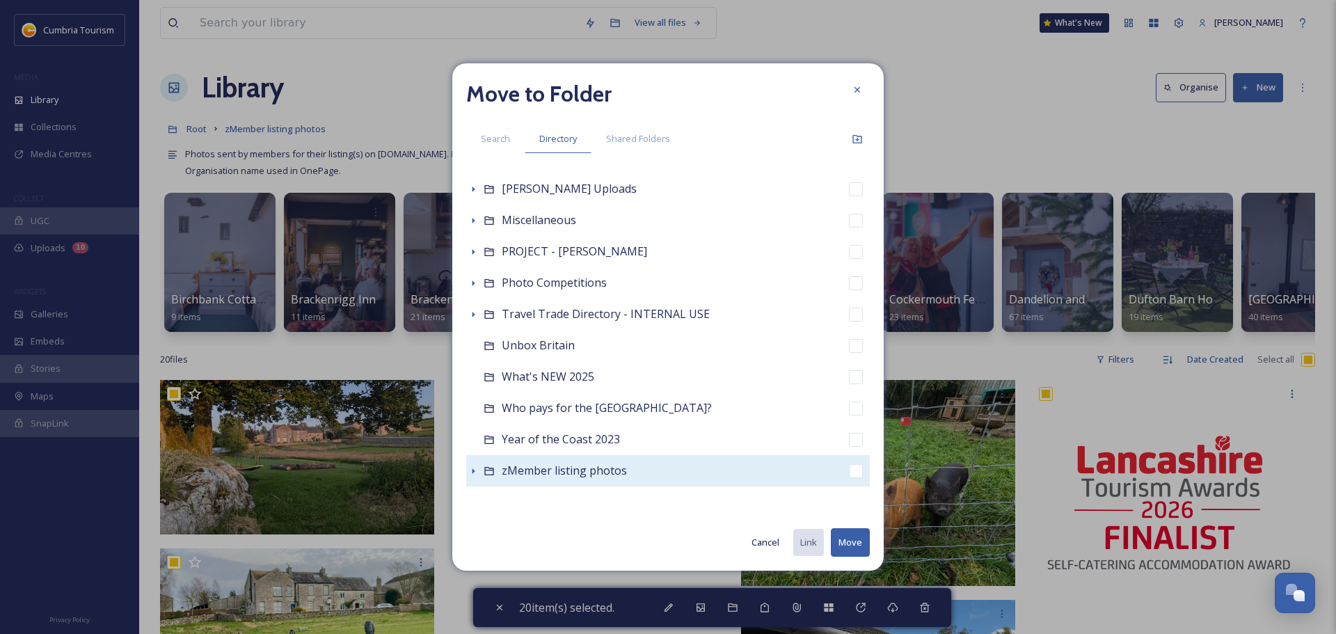
click at [479, 475] on div at bounding box center [473, 471] width 14 height 14
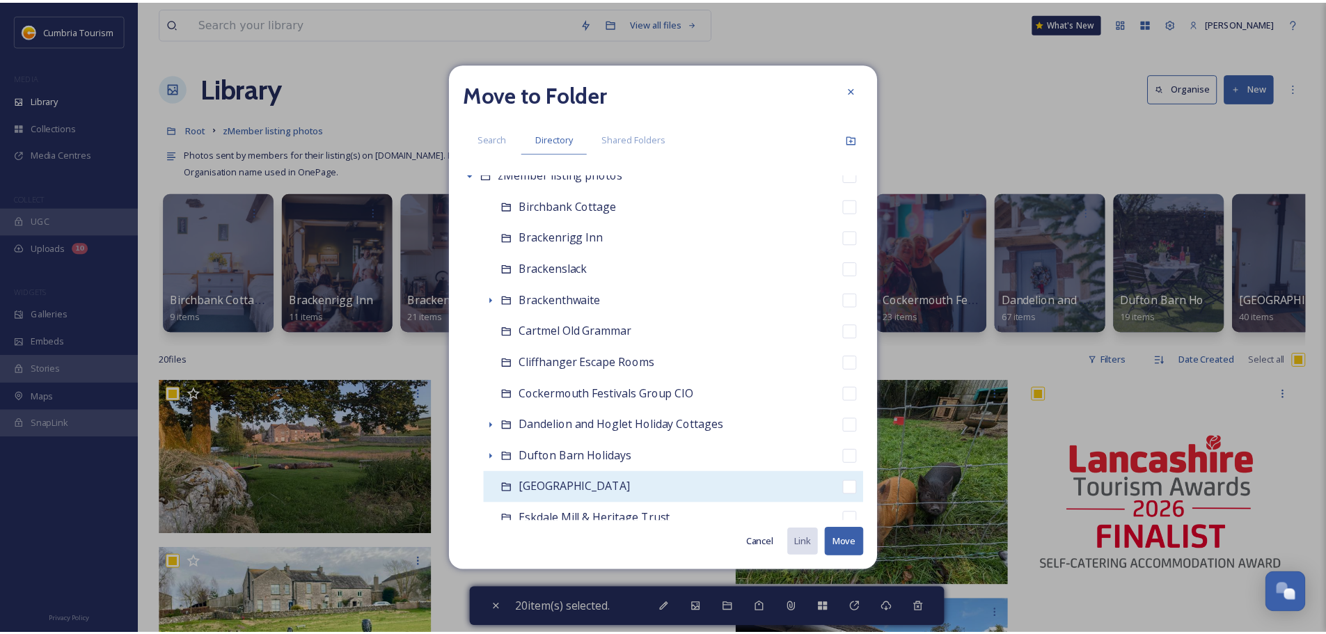
scroll to position [693, 0]
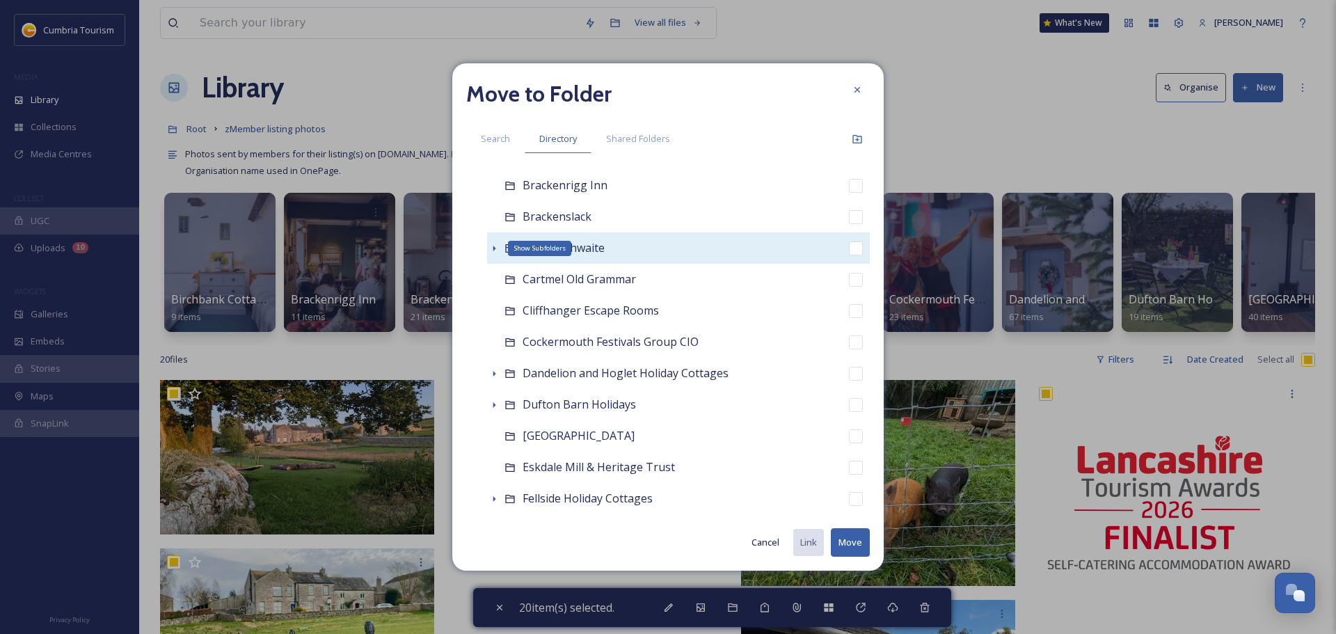
click at [493, 251] on icon at bounding box center [494, 248] width 11 height 11
click at [849, 250] on input "checkbox" at bounding box center [856, 249] width 14 height 14
checkbox input "true"
checkbox input "false"
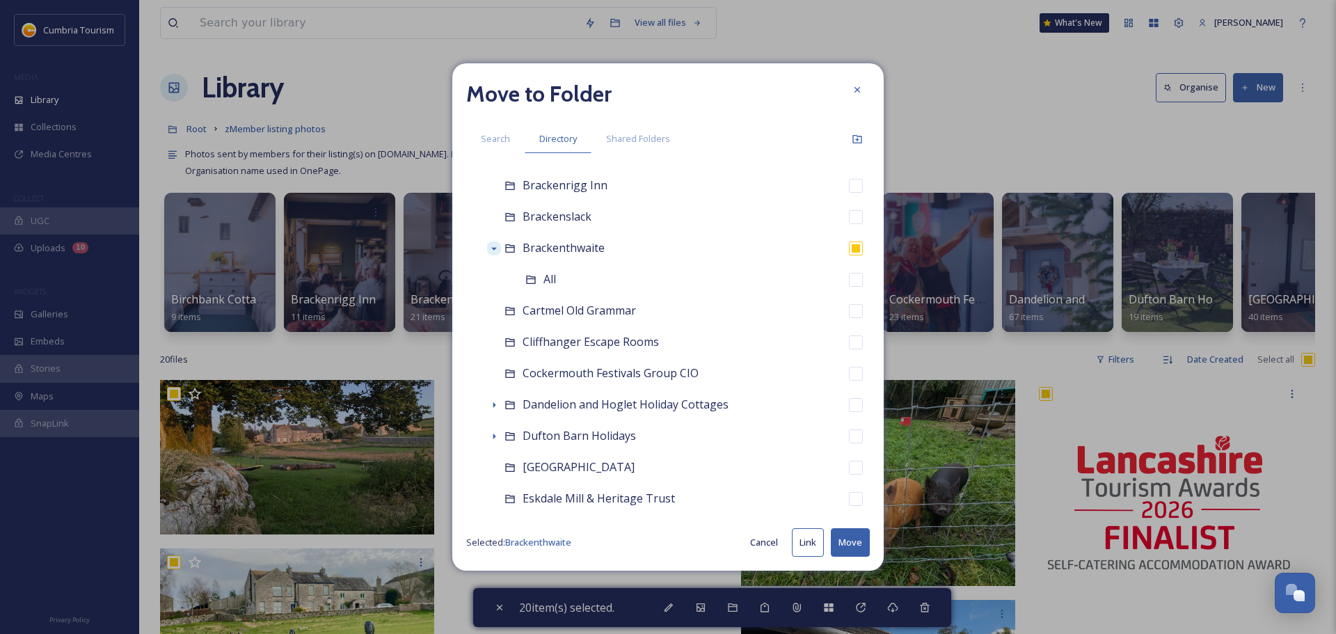
click at [846, 548] on button "Move" at bounding box center [850, 542] width 39 height 29
checkbox input "false"
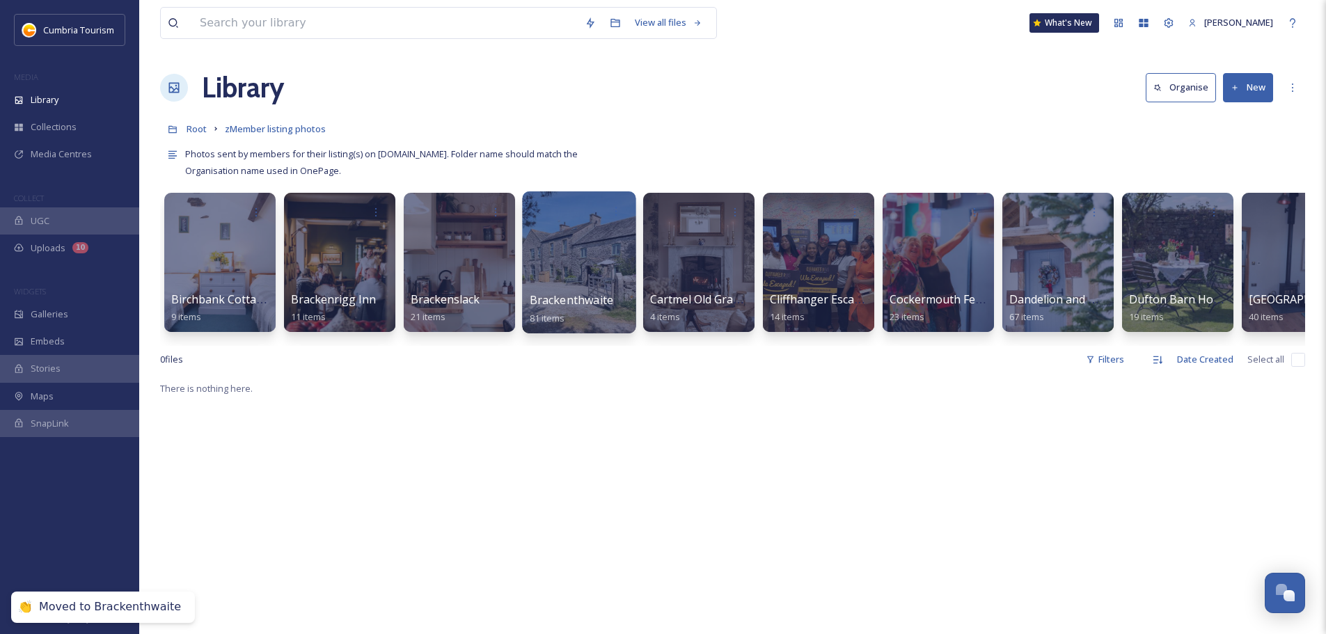
click at [564, 270] on div at bounding box center [578, 262] width 113 height 142
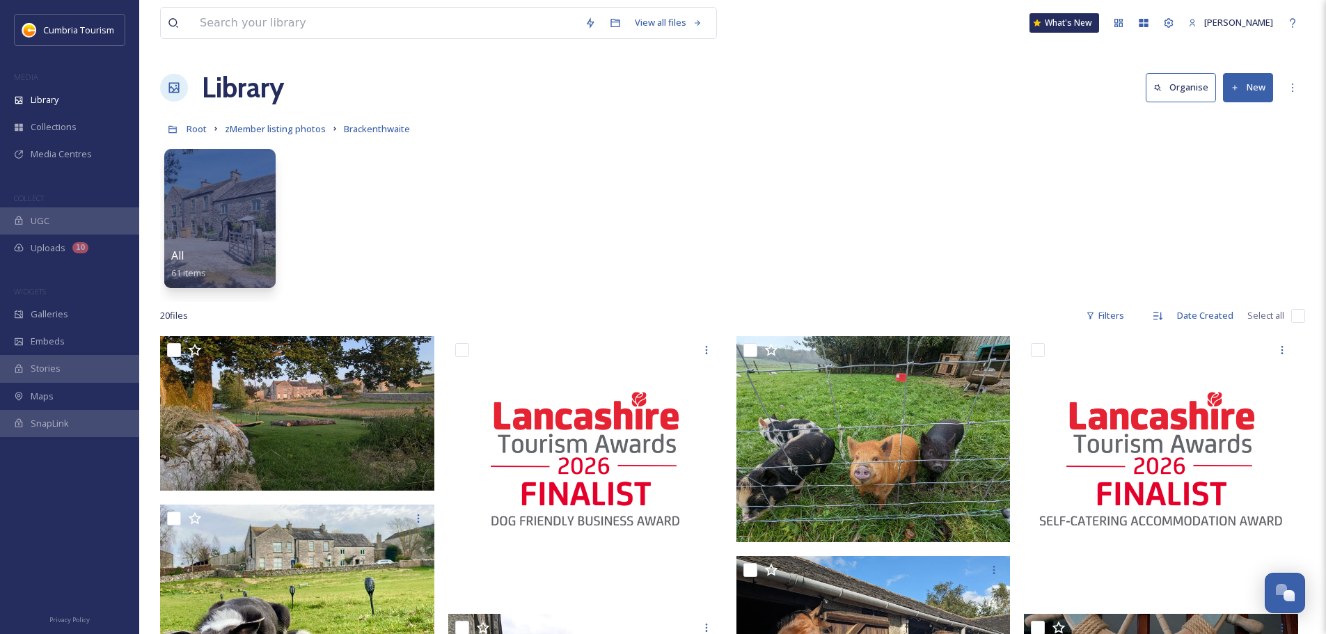
click at [1299, 321] on input "checkbox" at bounding box center [1298, 316] width 14 height 14
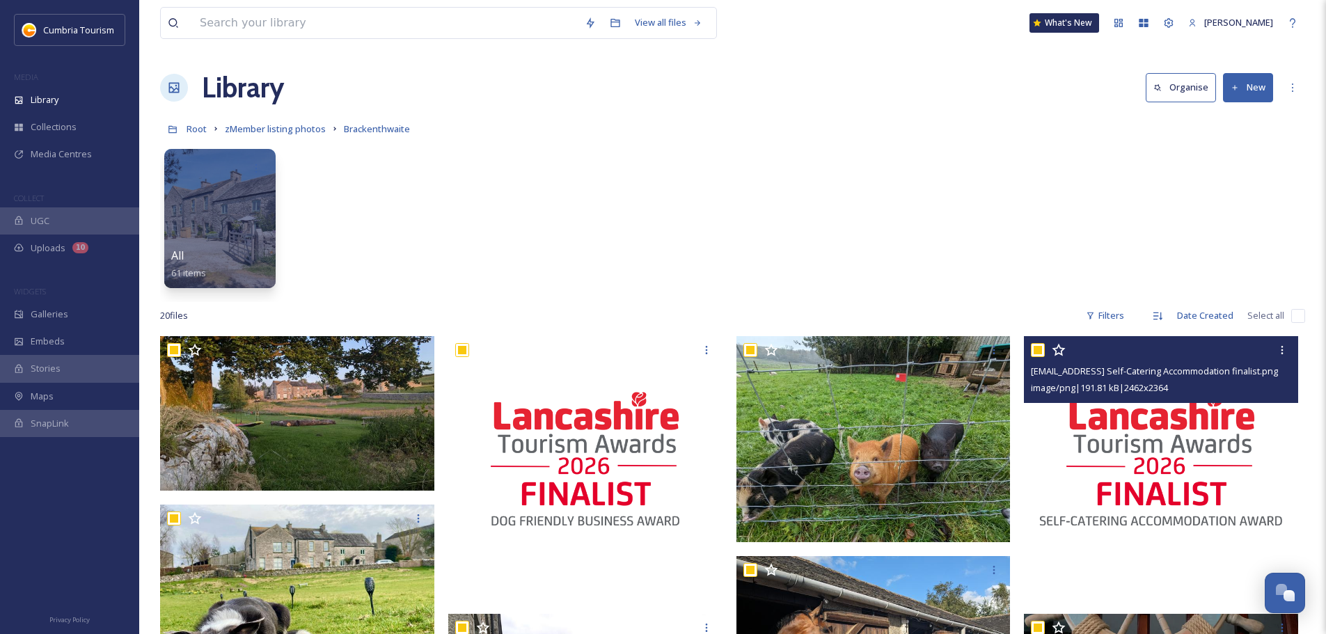
checkbox input "true"
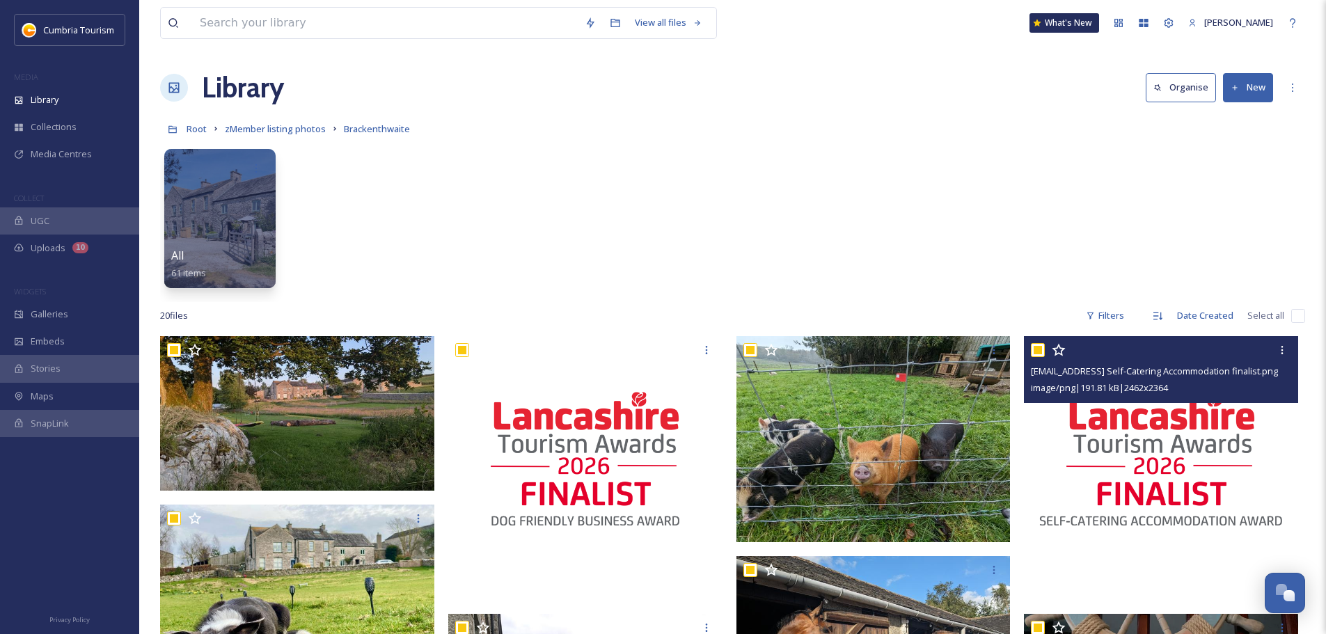
checkbox input "true"
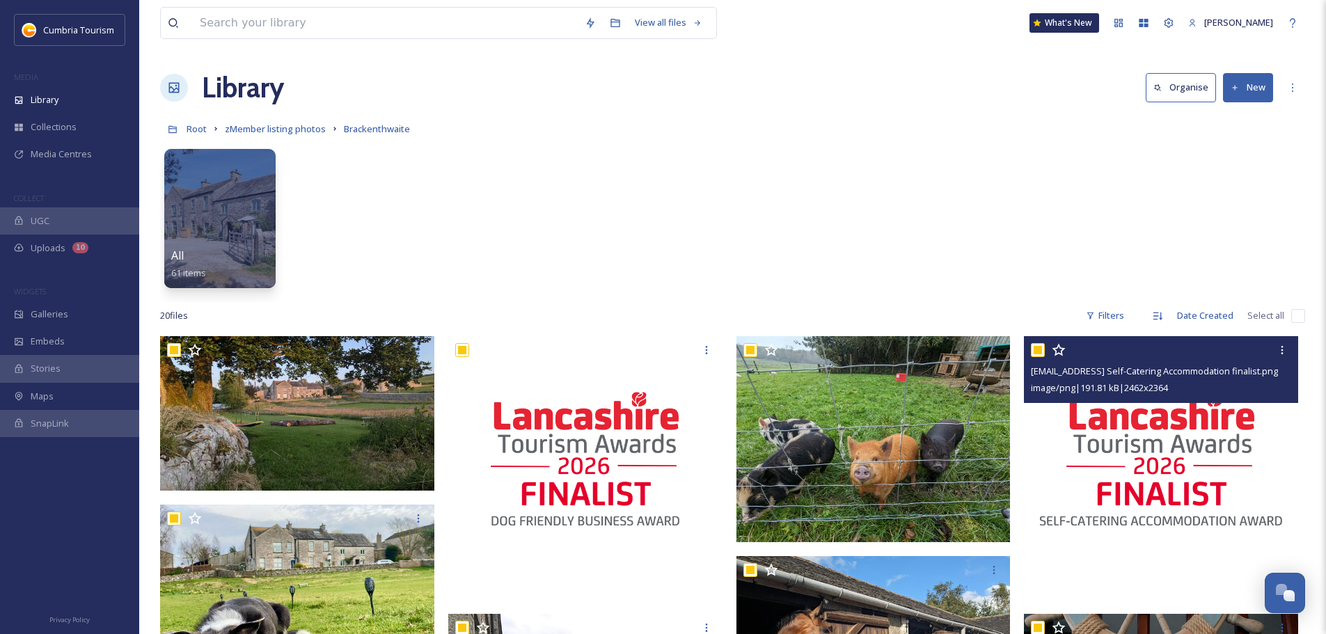
checkbox input "true"
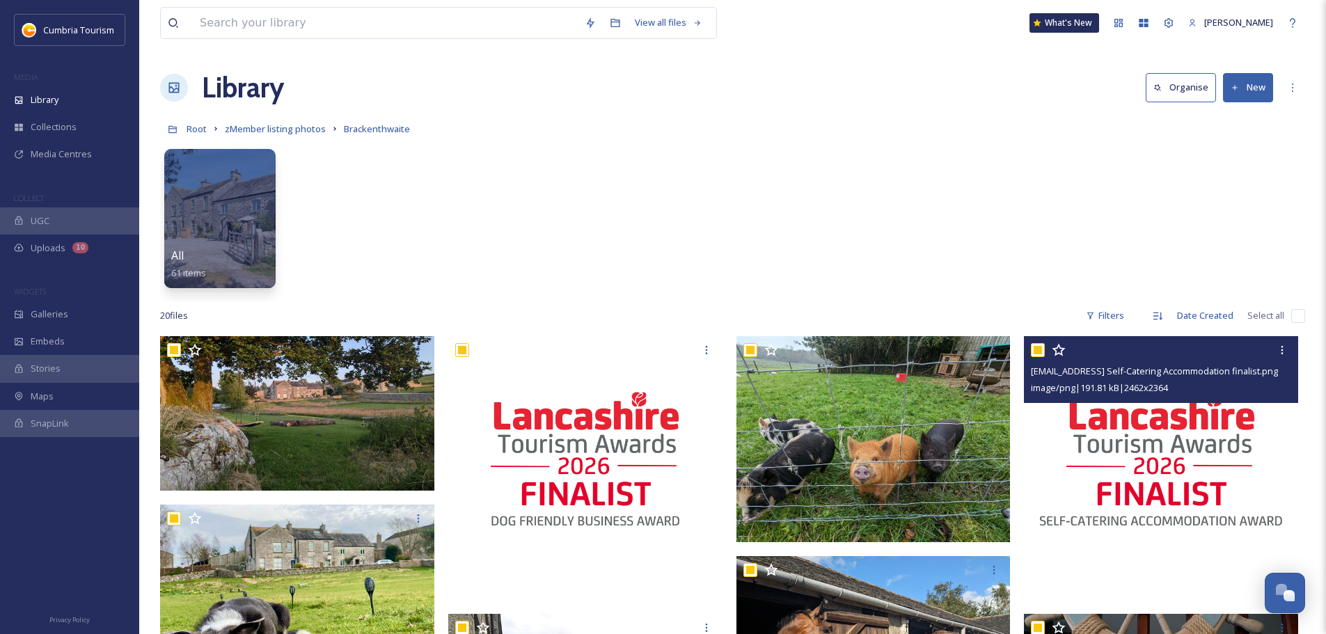
checkbox input "true"
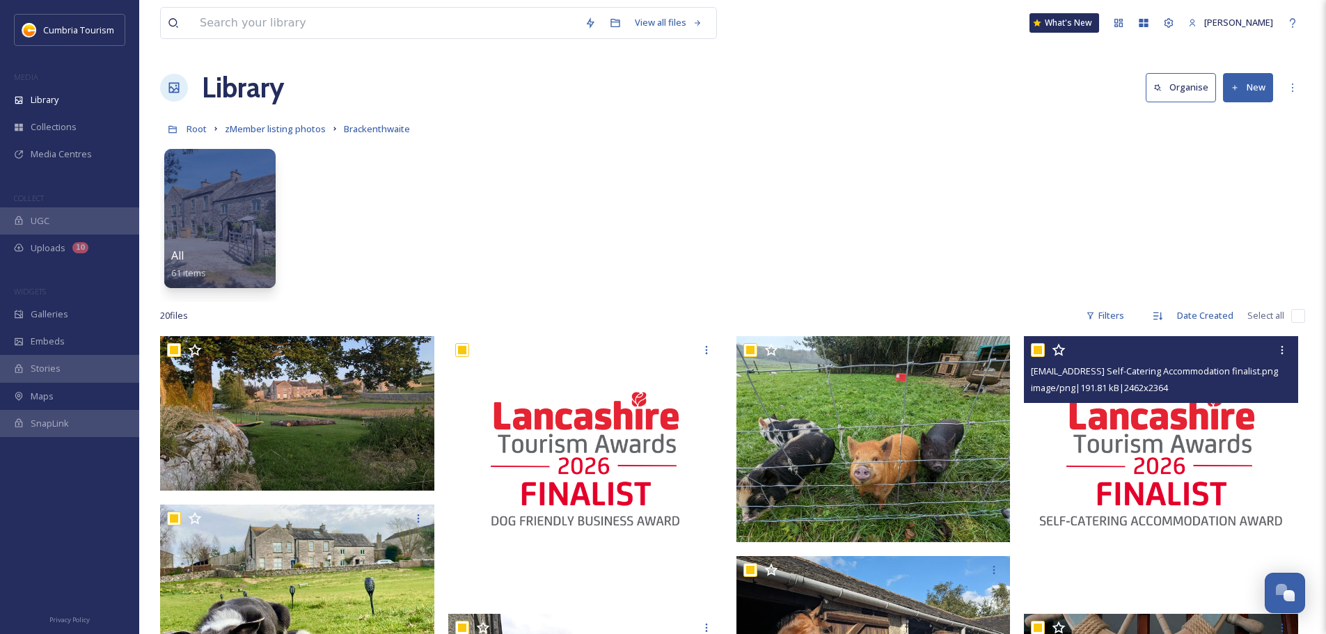
checkbox input "true"
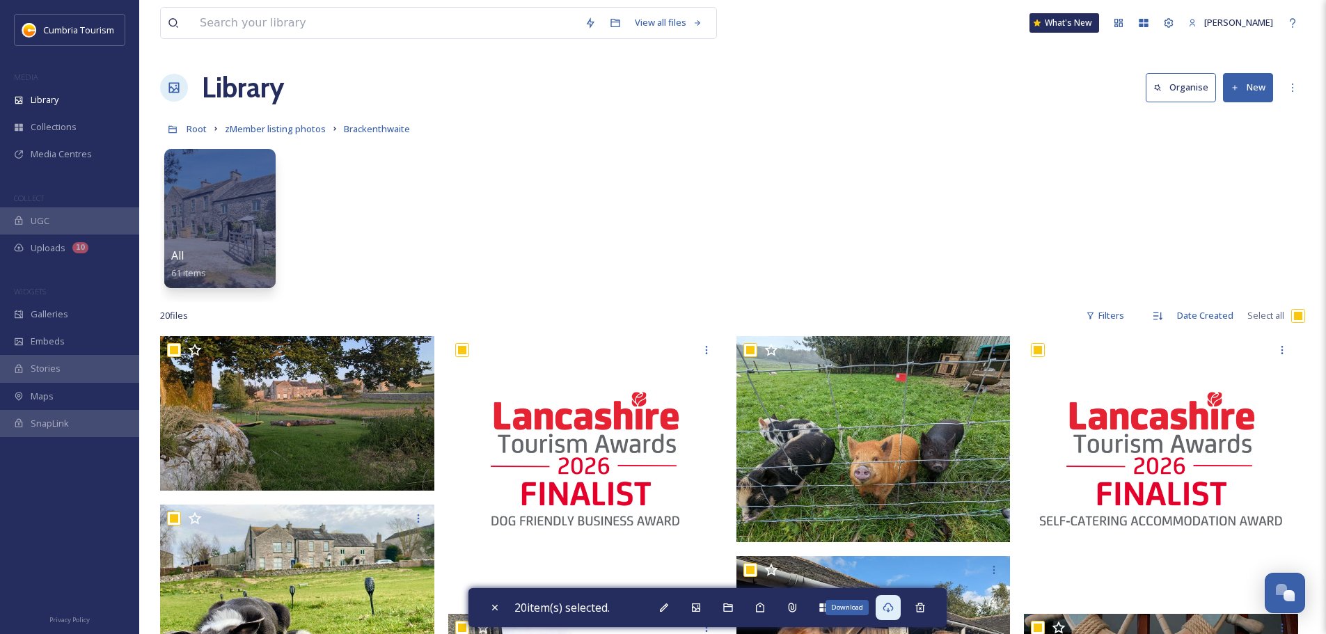
click at [894, 612] on icon at bounding box center [887, 607] width 11 height 11
